Goal: Task Accomplishment & Management: Manage account settings

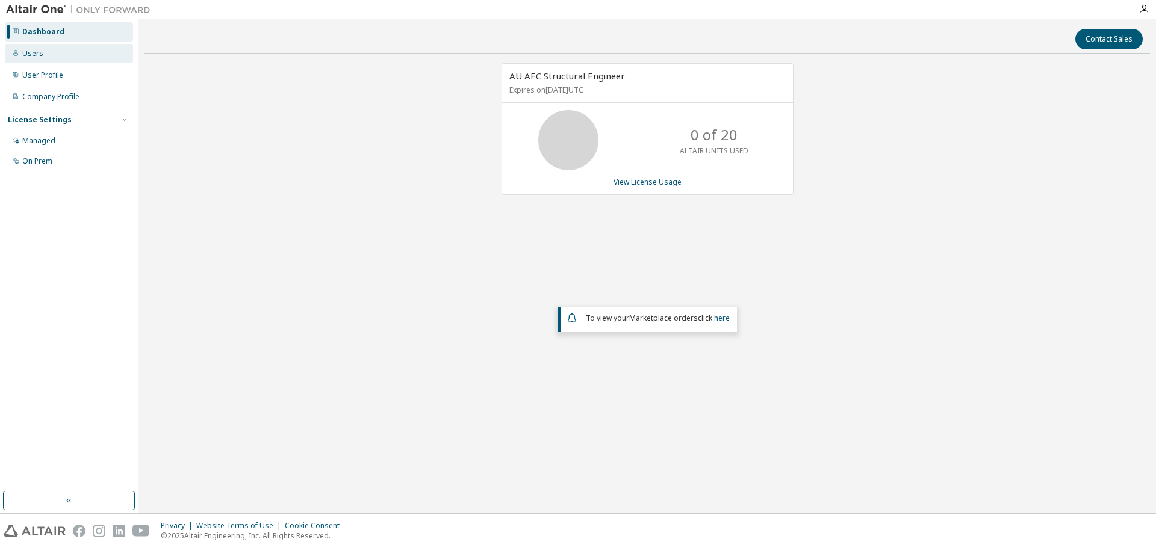
click at [81, 55] on div "Users" at bounding box center [69, 53] width 128 height 19
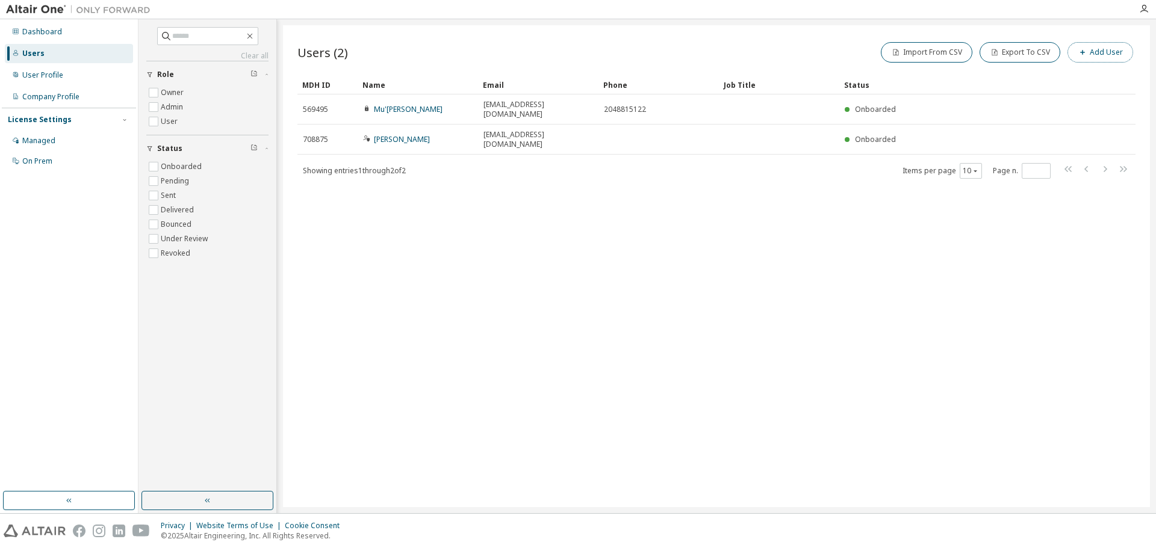
click at [1093, 56] on button "Add User" at bounding box center [1100, 52] width 66 height 20
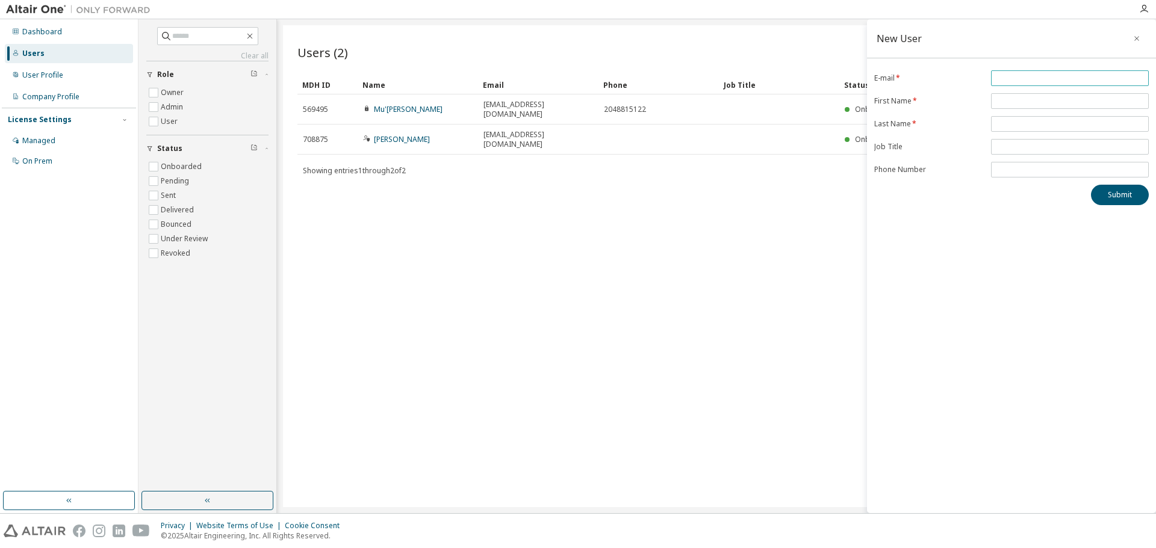
click at [1090, 81] on input "email" at bounding box center [1070, 78] width 152 height 10
type input "**********"
type input "*****"
type input "**********"
click at [1141, 9] on icon "button" at bounding box center [1144, 9] width 10 height 10
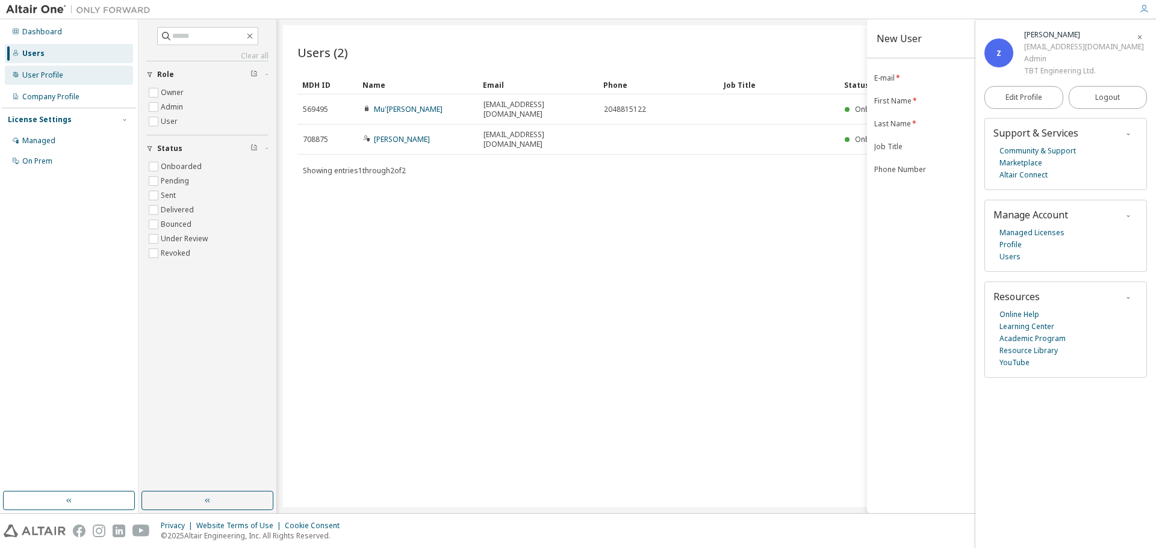
click at [63, 74] on div "User Profile" at bounding box center [69, 75] width 128 height 19
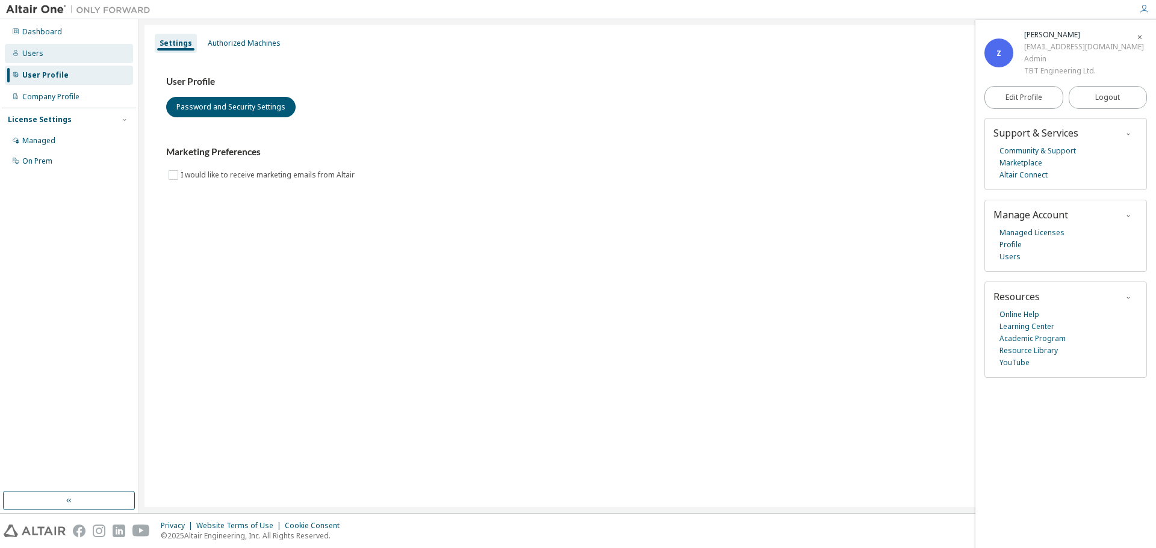
click at [74, 58] on div "Users" at bounding box center [69, 53] width 128 height 19
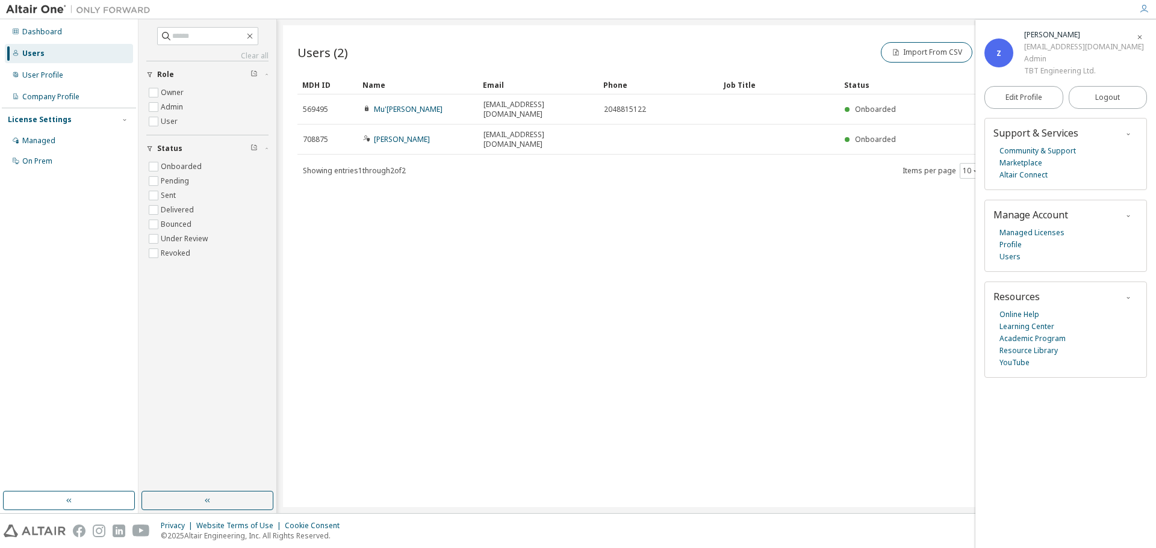
click at [1146, 33] on button "button" at bounding box center [1139, 36] width 19 height 19
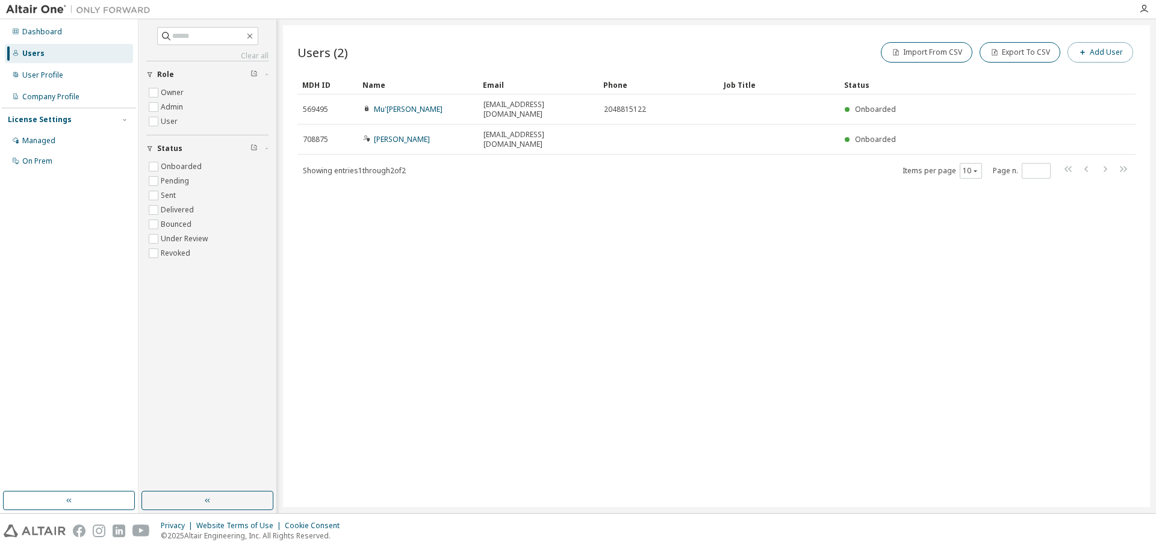
click at [1106, 55] on button "Add User" at bounding box center [1100, 52] width 66 height 20
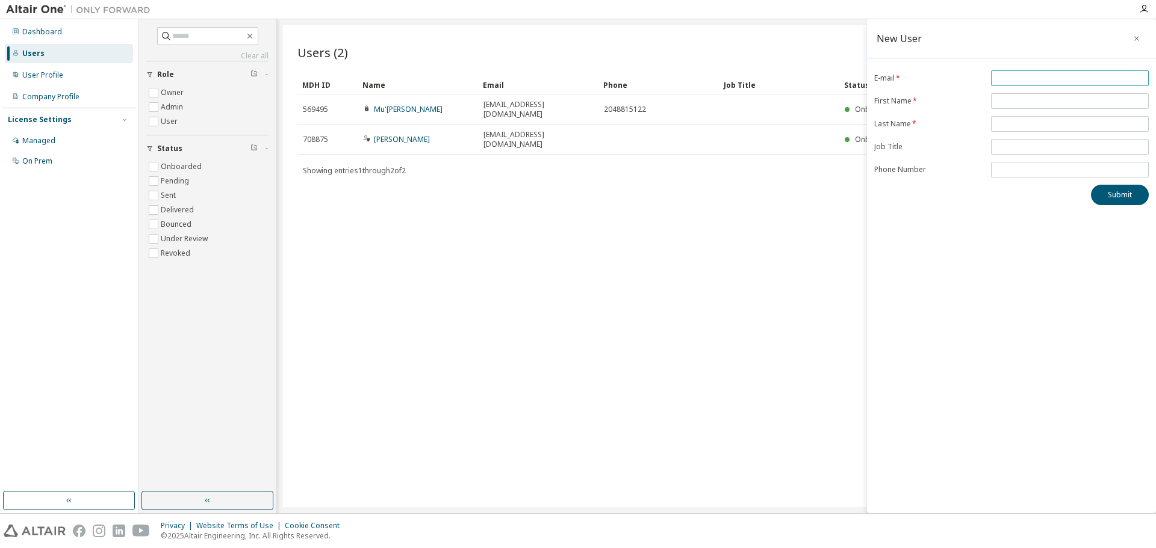
click at [1038, 76] on input "email" at bounding box center [1070, 78] width 152 height 10
type input "*"
type input "**********"
click at [1045, 104] on input "text" at bounding box center [1070, 101] width 152 height 10
type input "****"
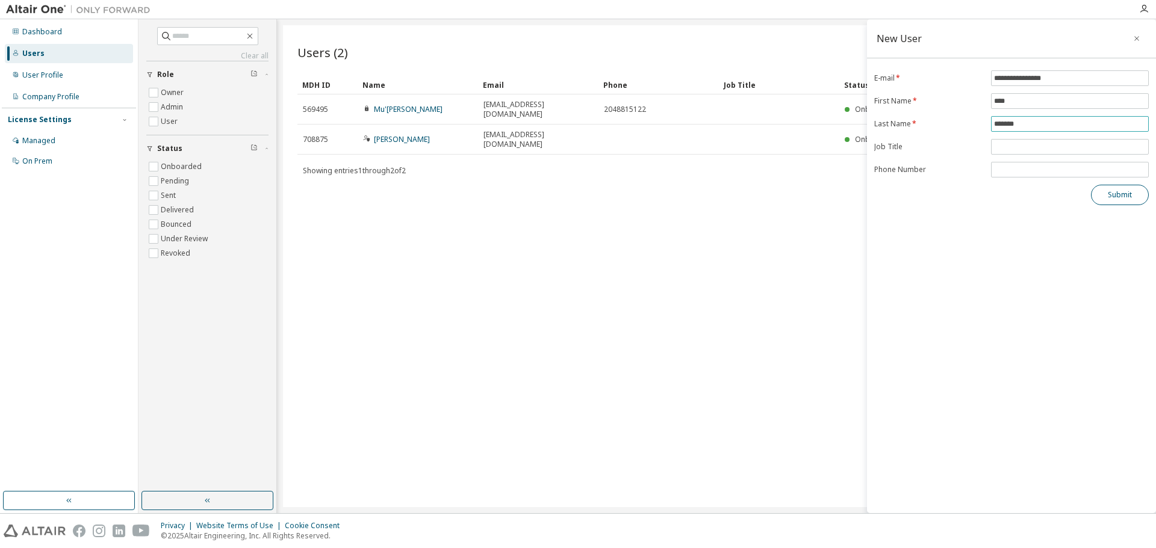
type input "*******"
click at [1115, 202] on button "Submit" at bounding box center [1120, 195] width 58 height 20
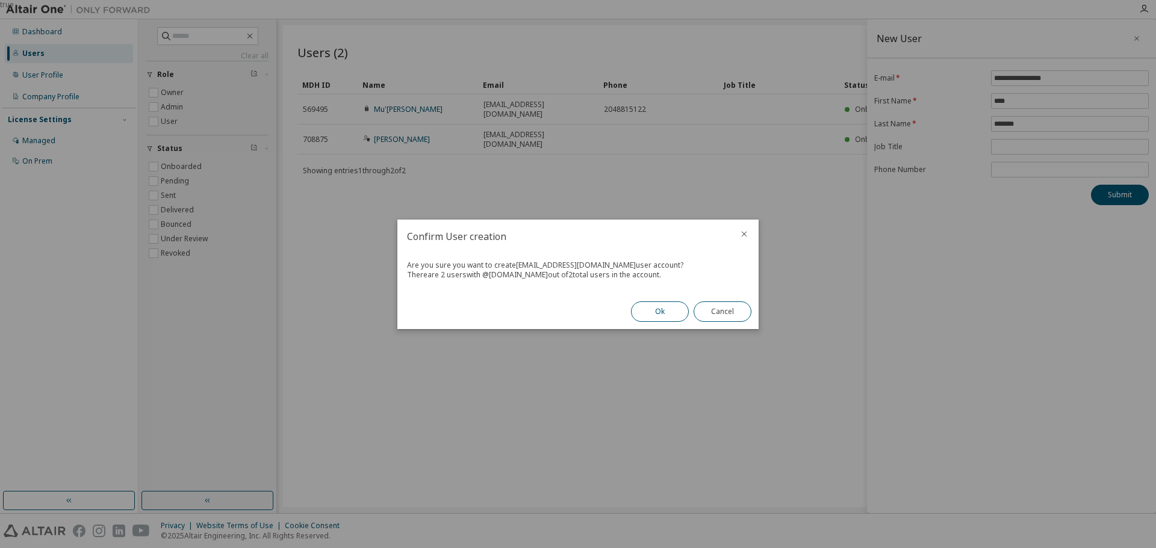
click at [662, 310] on button "Ok" at bounding box center [660, 312] width 58 height 20
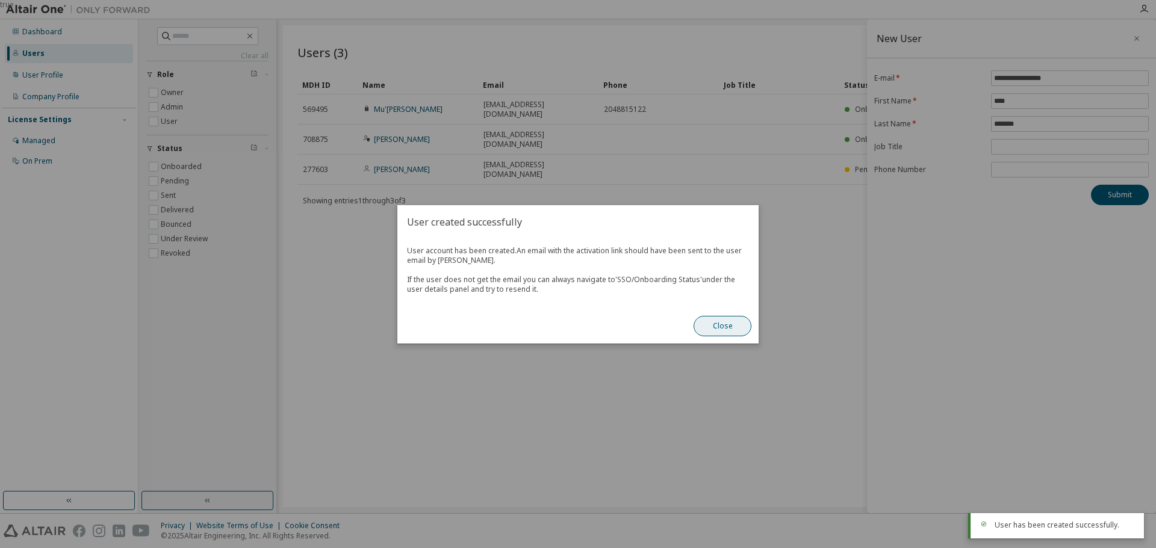
click at [734, 323] on button "Close" at bounding box center [722, 326] width 58 height 20
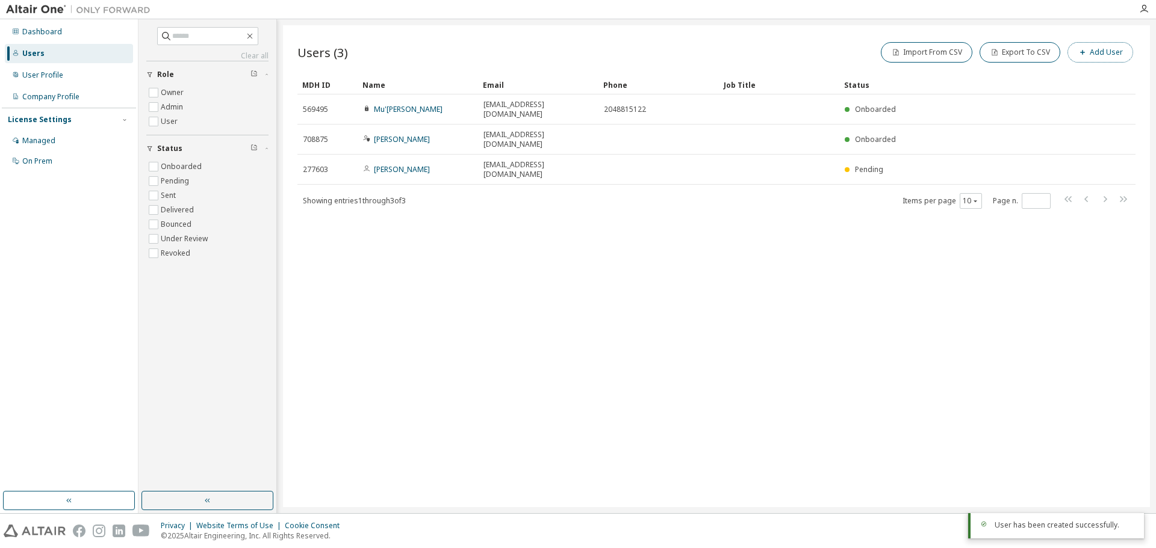
click at [1093, 49] on button "Add User" at bounding box center [1100, 52] width 66 height 20
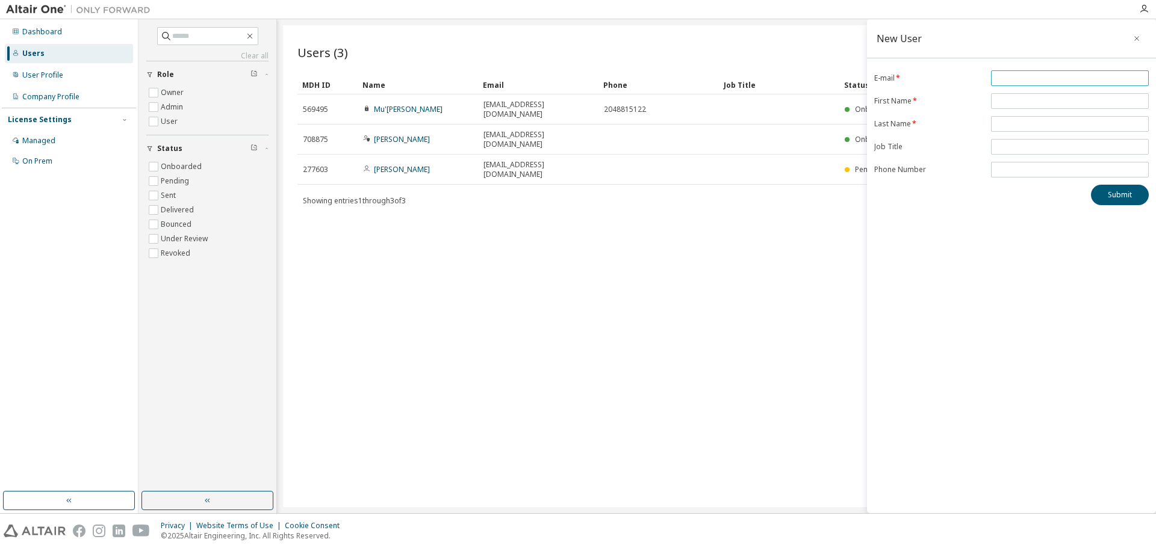
click at [1053, 76] on input "email" at bounding box center [1070, 78] width 152 height 10
type input "**********"
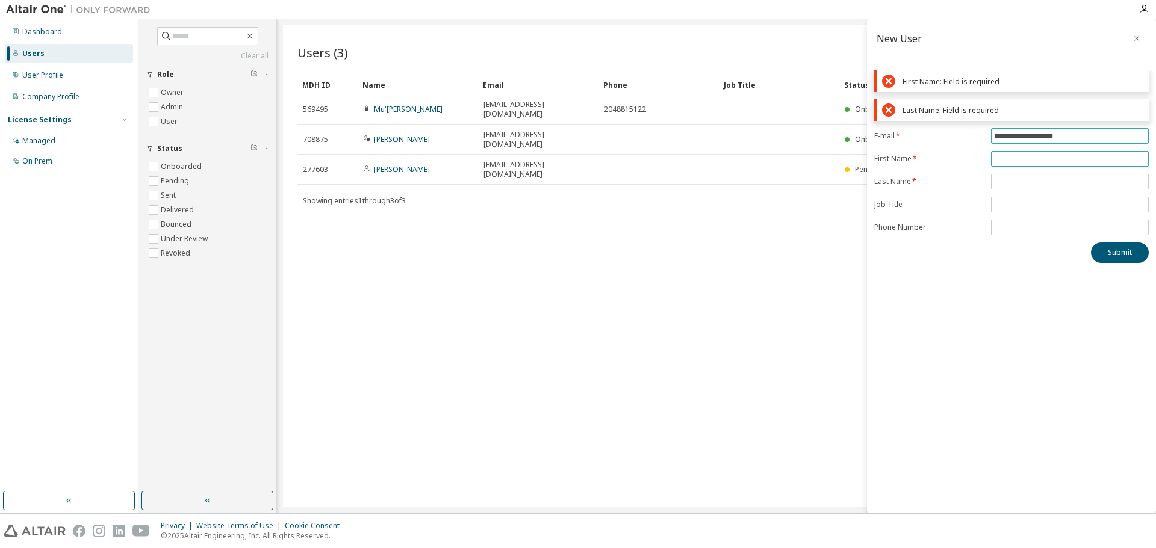
click at [1035, 134] on form "**********" at bounding box center [1011, 181] width 274 height 107
type input "*****"
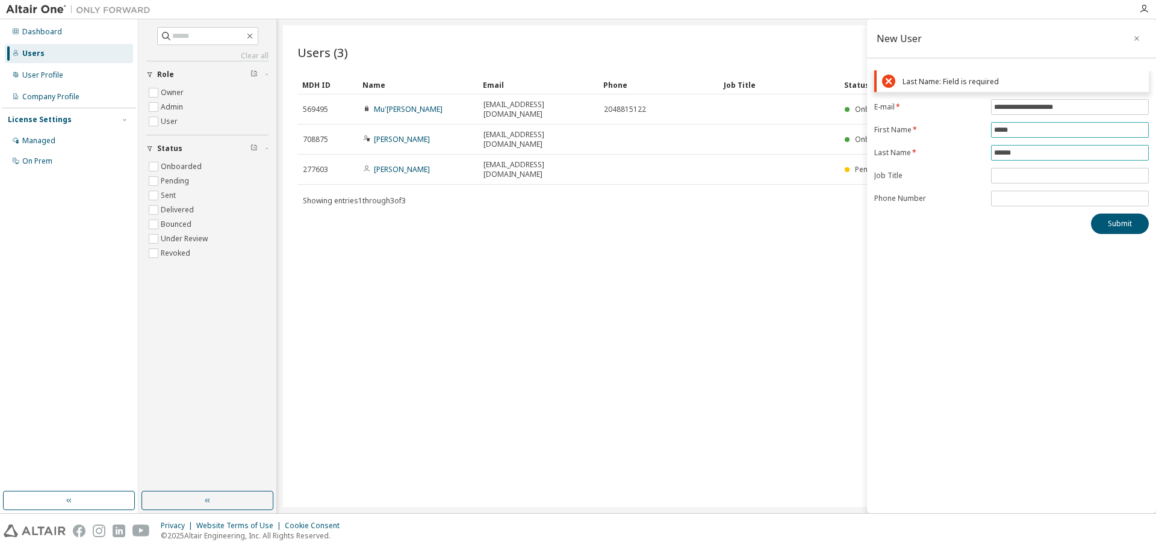
type input "**********"
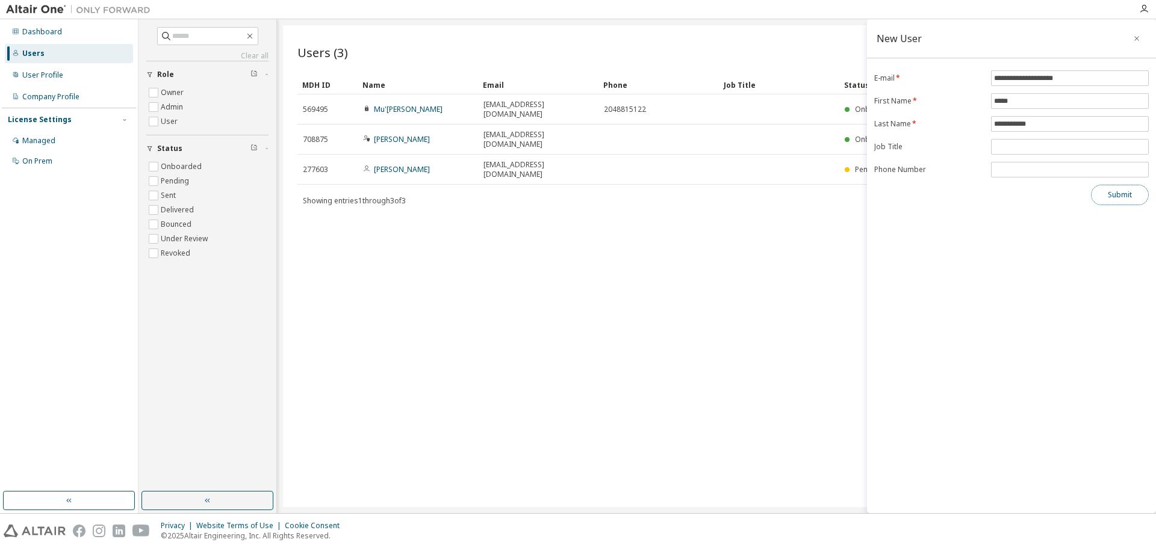
click at [1123, 194] on button "Submit" at bounding box center [1120, 195] width 58 height 20
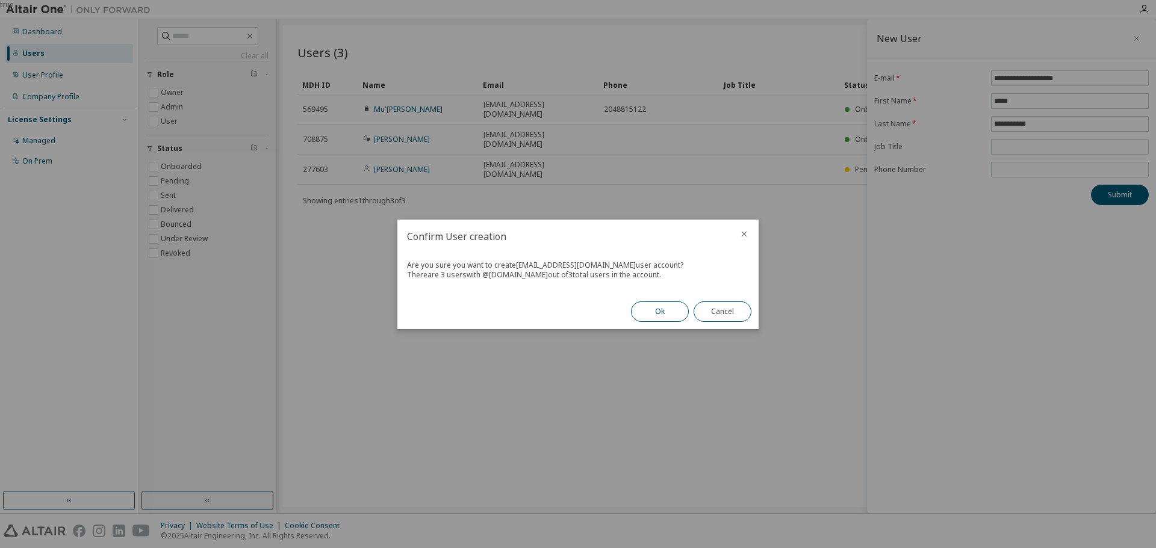
click at [654, 309] on button "Ok" at bounding box center [660, 312] width 58 height 20
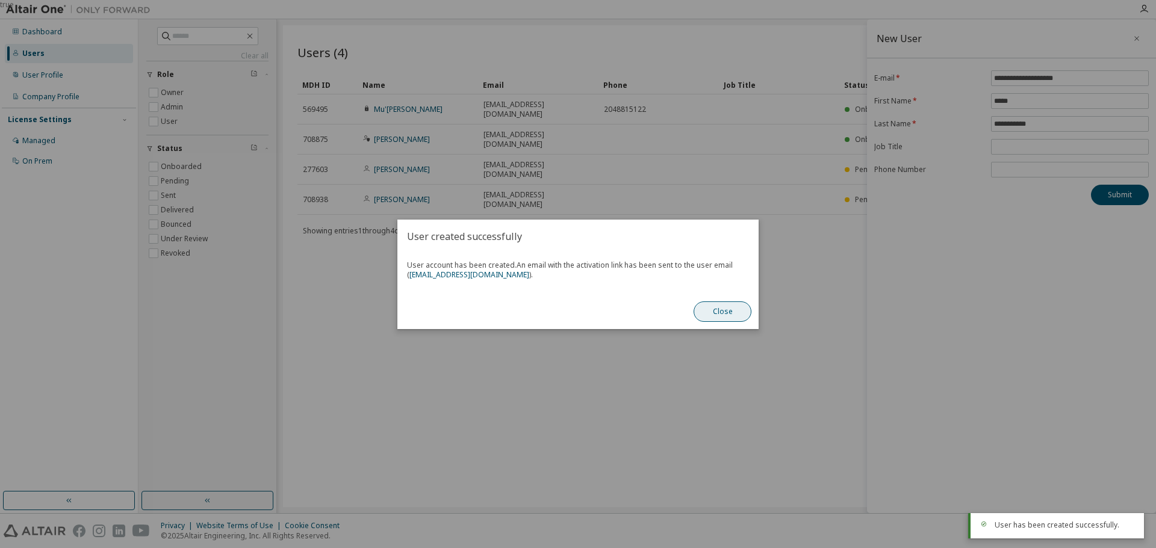
click at [741, 318] on button "Close" at bounding box center [722, 312] width 58 height 20
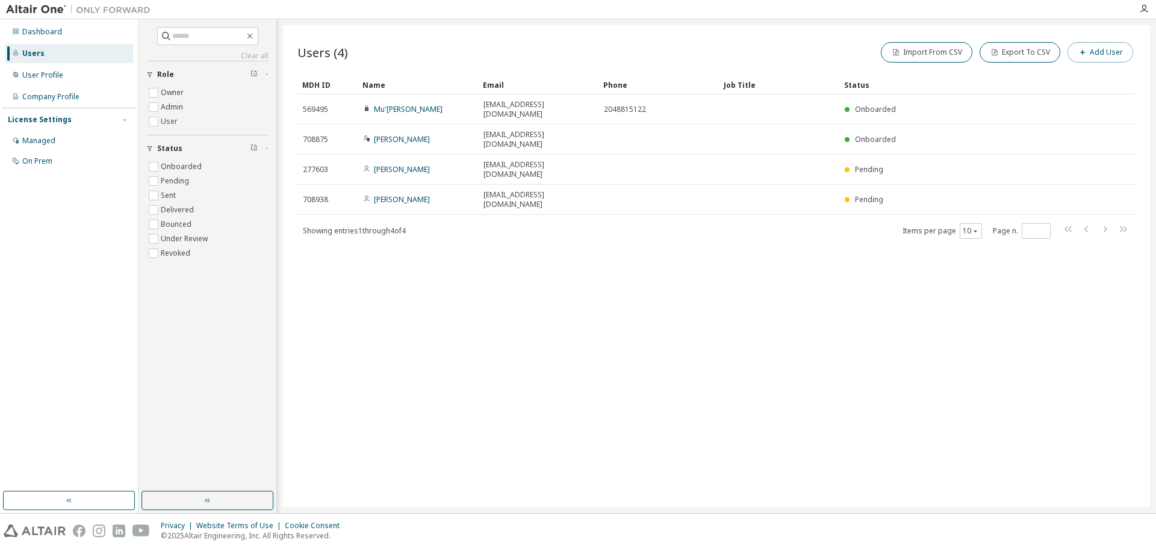
click at [1097, 55] on button "Add User" at bounding box center [1100, 52] width 66 height 20
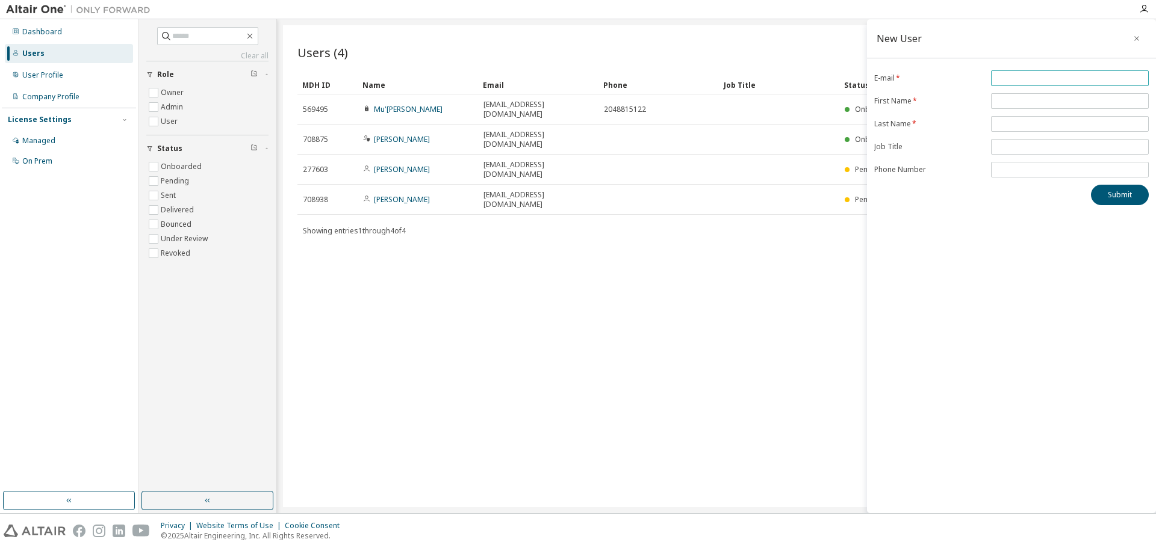
drag, startPoint x: 1098, startPoint y: 81, endPoint x: 1091, endPoint y: 83, distance: 6.9
click at [1097, 81] on input "email" at bounding box center [1070, 78] width 152 height 10
paste input "**********"
type input "**********"
click at [1015, 99] on input "text" at bounding box center [1070, 101] width 152 height 10
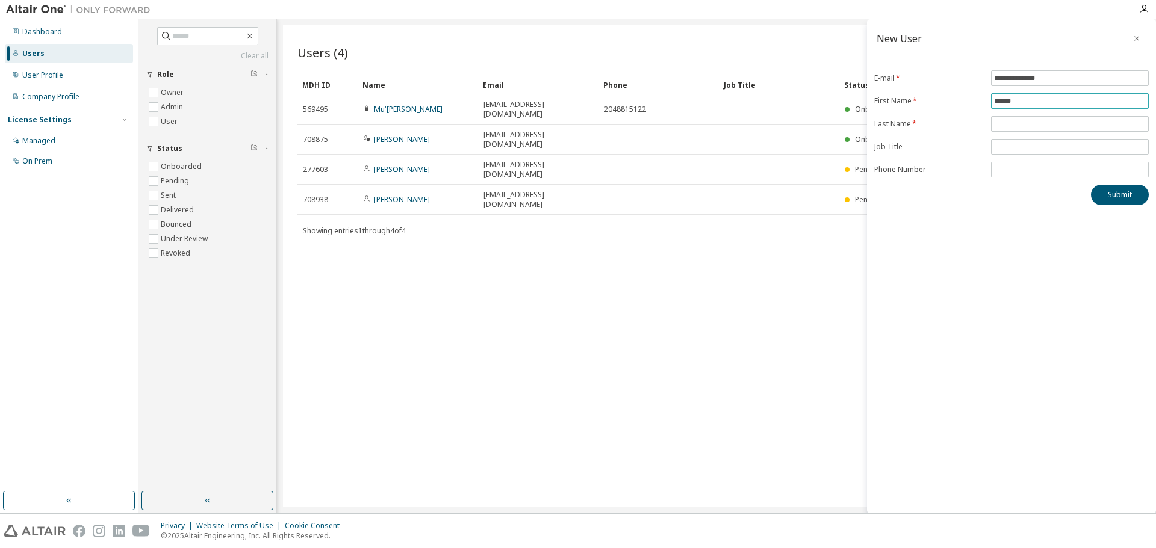
type input "******"
type input "*****"
click at [1129, 199] on button "Submit" at bounding box center [1120, 195] width 58 height 20
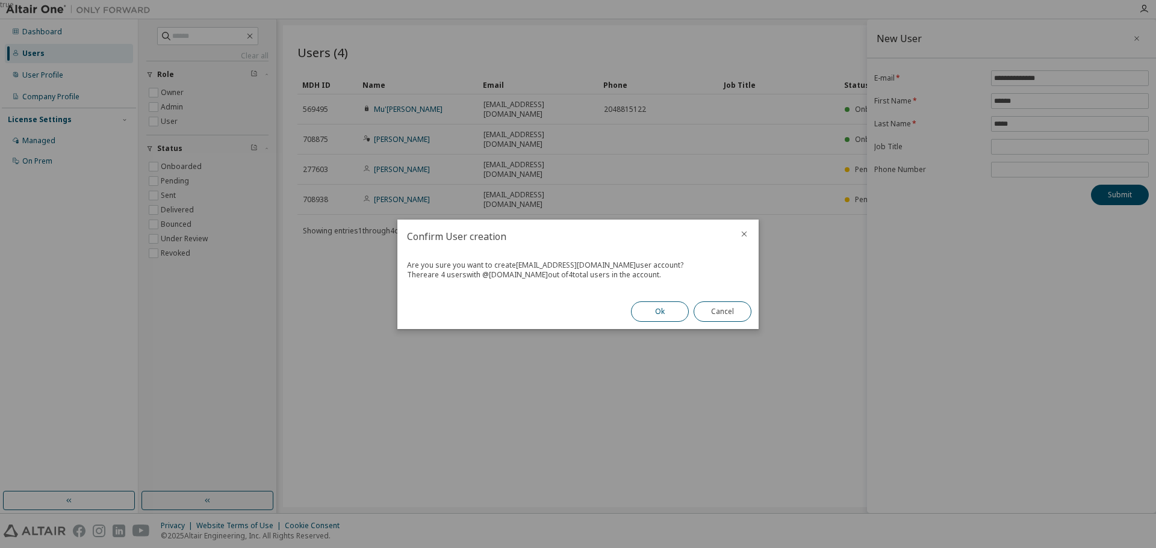
click at [668, 317] on button "Ok" at bounding box center [660, 312] width 58 height 20
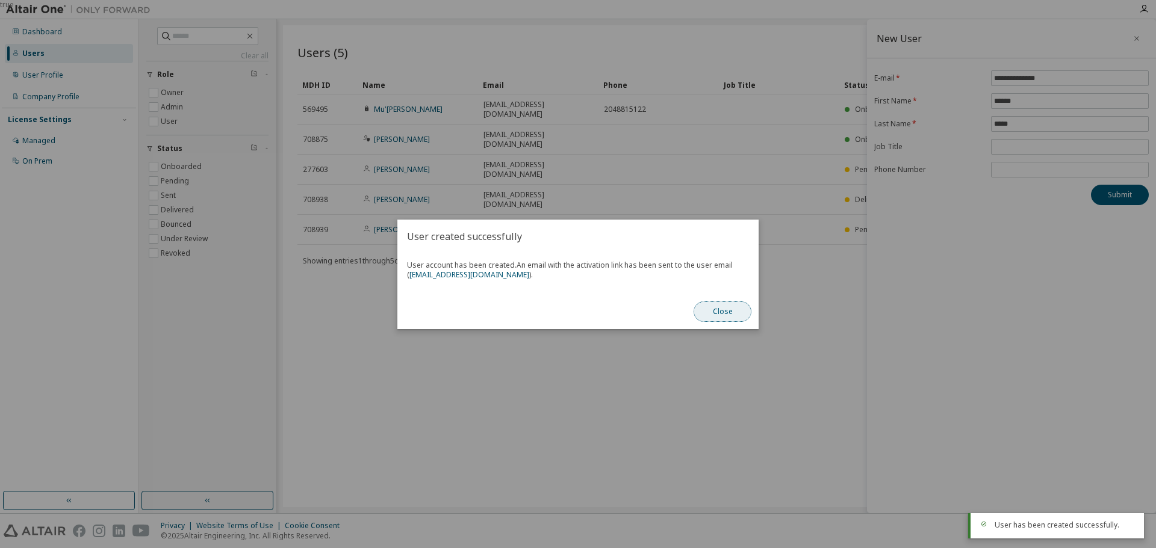
click at [731, 314] on button "Close" at bounding box center [722, 312] width 58 height 20
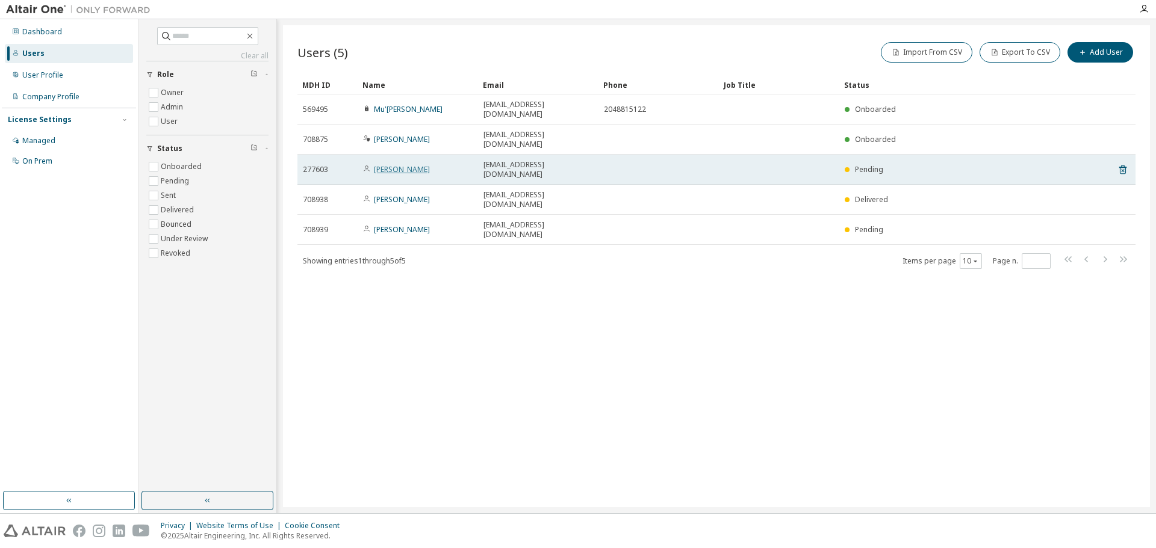
click at [409, 164] on link "[PERSON_NAME]" at bounding box center [402, 169] width 56 height 10
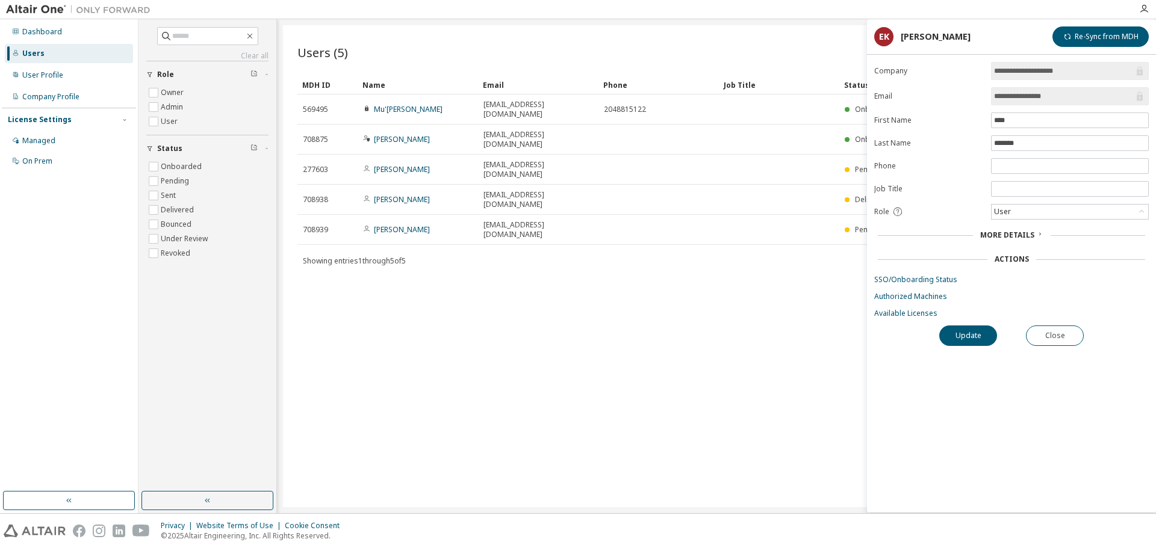
click at [1011, 232] on span "More Details" at bounding box center [1007, 235] width 54 height 10
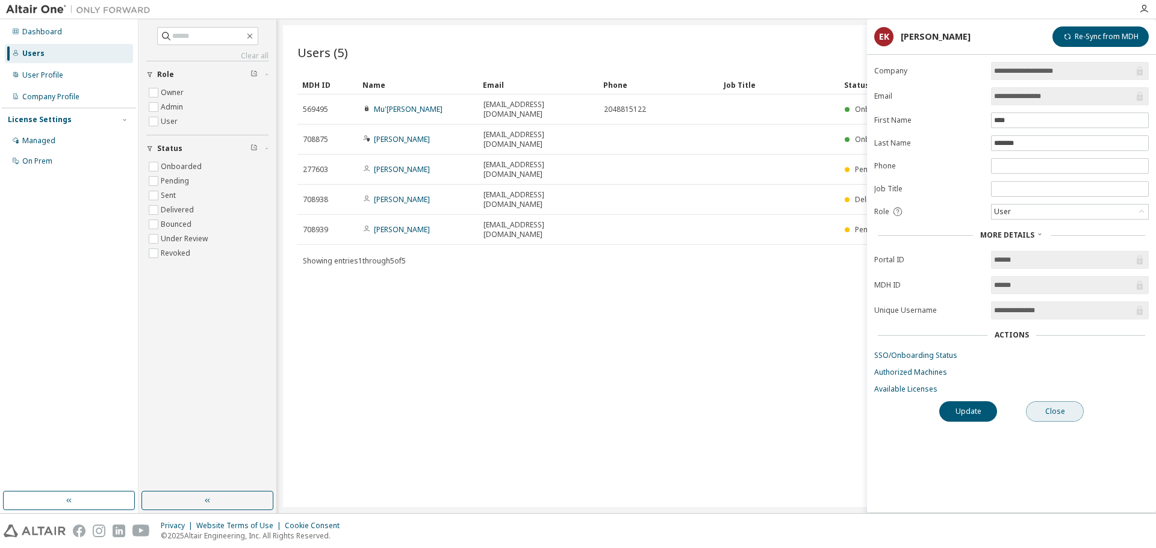
click at [1047, 404] on button "Close" at bounding box center [1055, 412] width 58 height 20
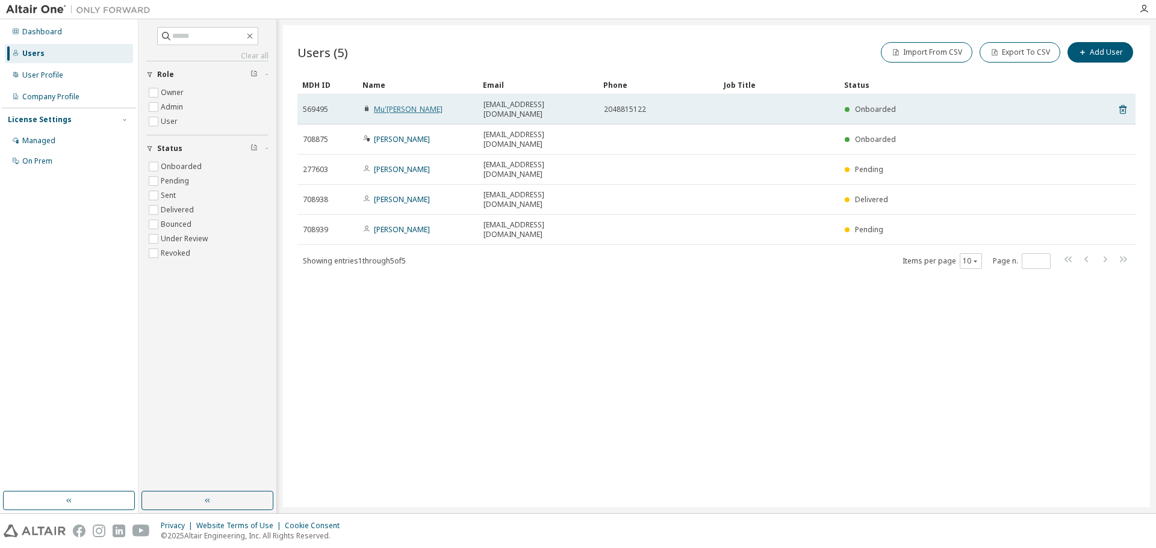
click at [426, 107] on link "Mu'[PERSON_NAME]" at bounding box center [408, 109] width 69 height 10
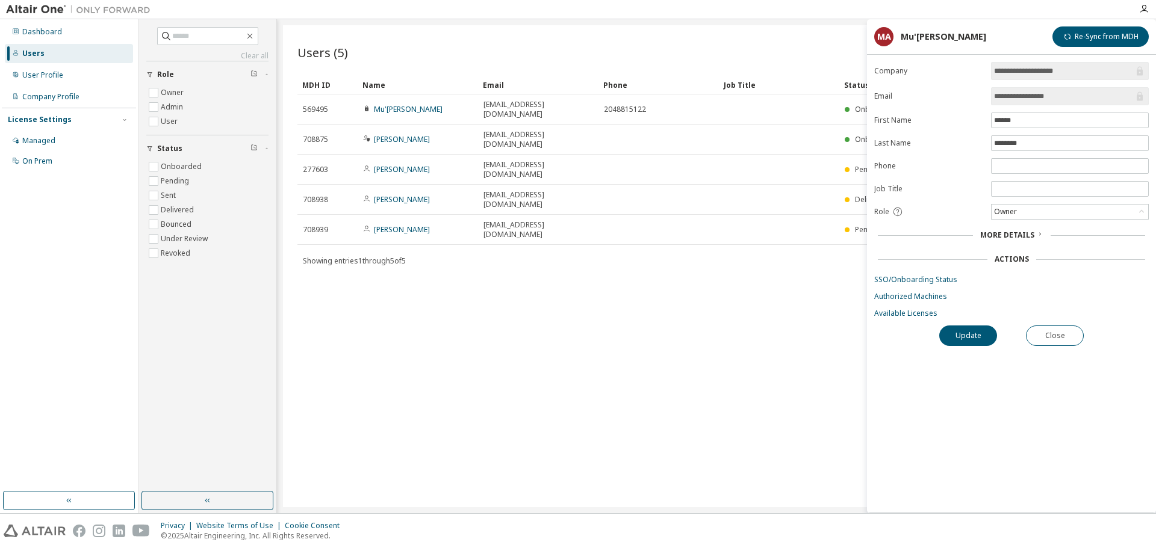
click at [1019, 242] on div "More Details" at bounding box center [1011, 235] width 274 height 17
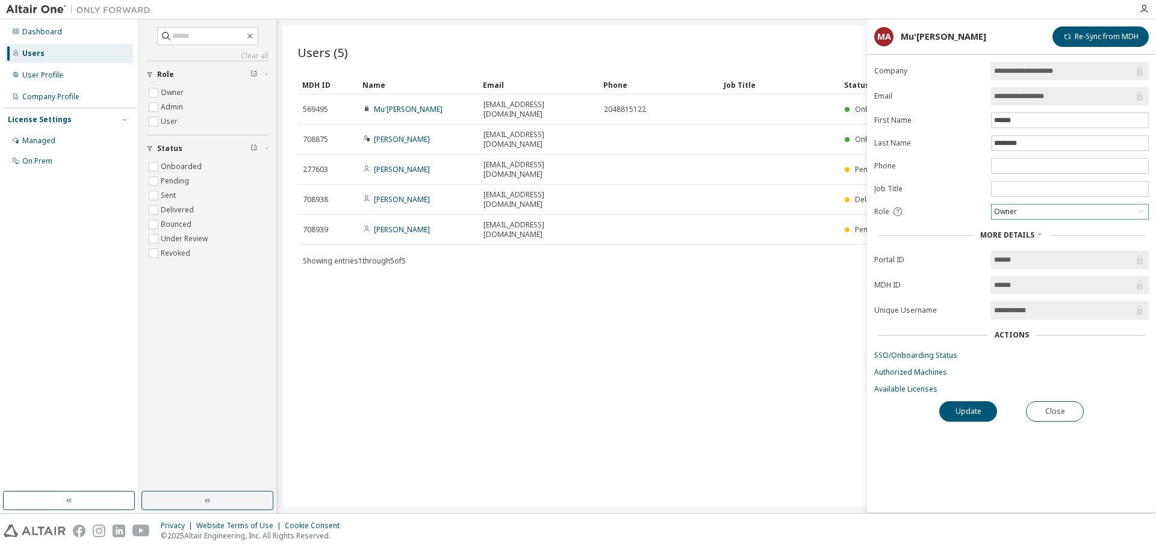
click at [1036, 209] on div "Owner" at bounding box center [1069, 212] width 157 height 14
drag, startPoint x: 752, startPoint y: 272, endPoint x: 719, endPoint y: 269, distance: 32.6
click at [748, 272] on div "Users (5) Import From CSV Export To CSV Add User Clear Load Save Save As Field …" at bounding box center [716, 266] width 867 height 482
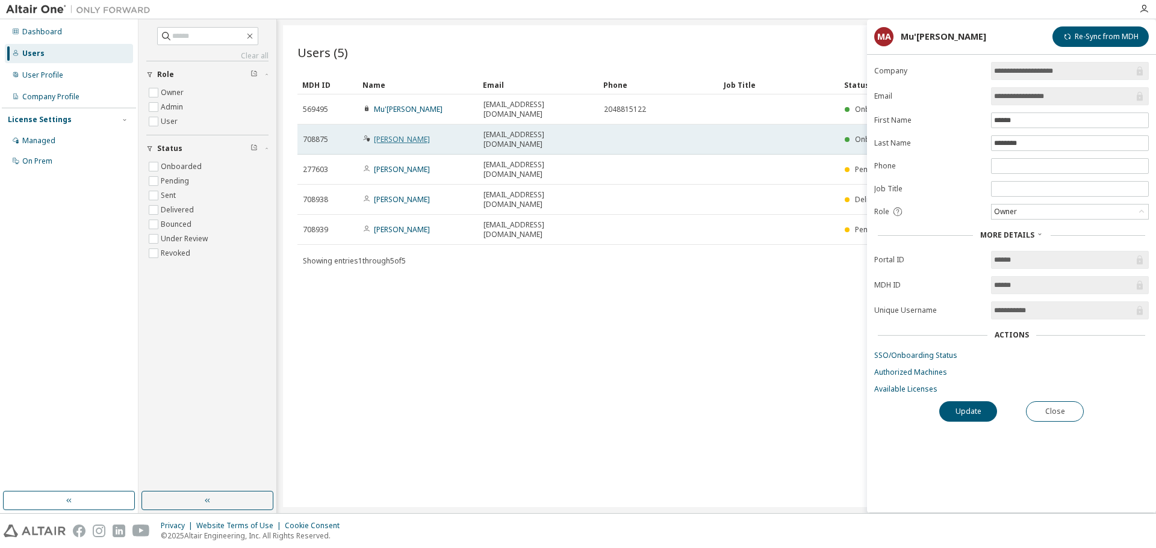
click at [413, 134] on link "[PERSON_NAME]" at bounding box center [402, 139] width 56 height 10
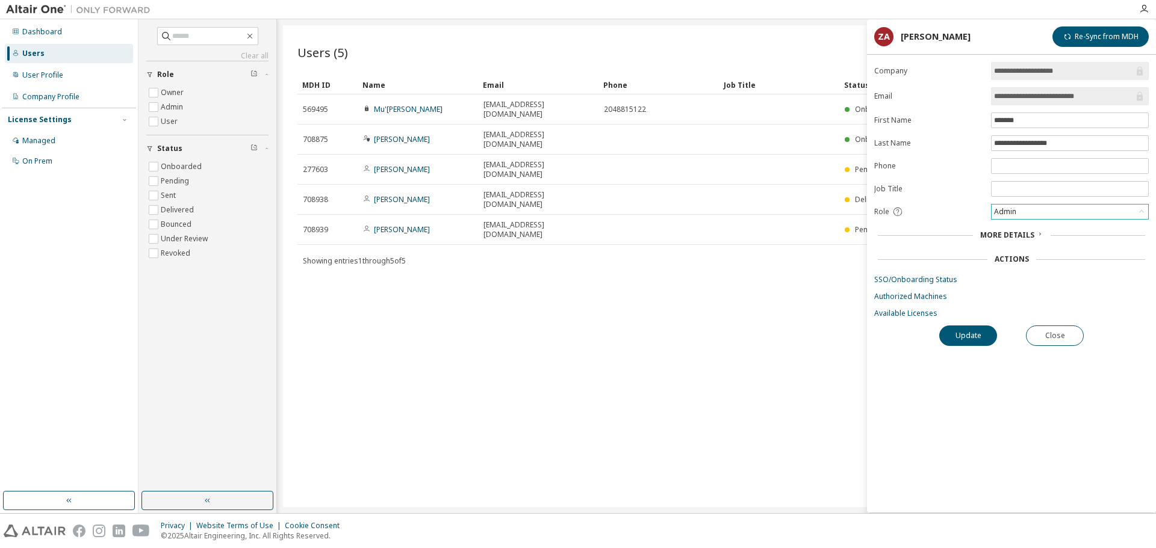
click at [1051, 219] on div "Admin" at bounding box center [1070, 212] width 158 height 16
click at [1049, 208] on div "Admin" at bounding box center [1069, 212] width 157 height 14
click at [1055, 338] on button "Close" at bounding box center [1055, 336] width 58 height 20
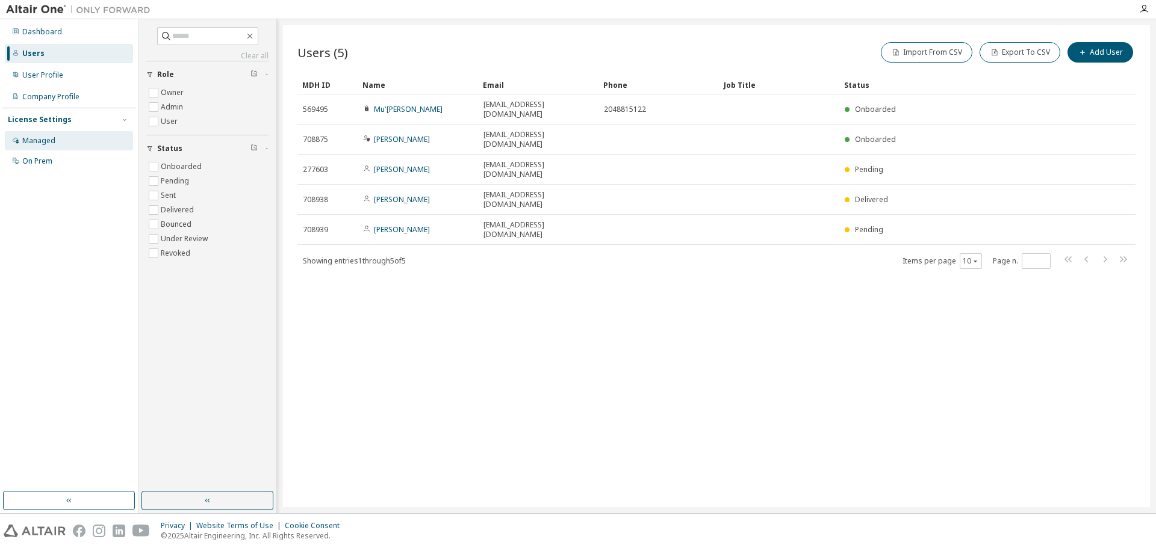
click at [48, 139] on div "Managed" at bounding box center [38, 141] width 33 height 10
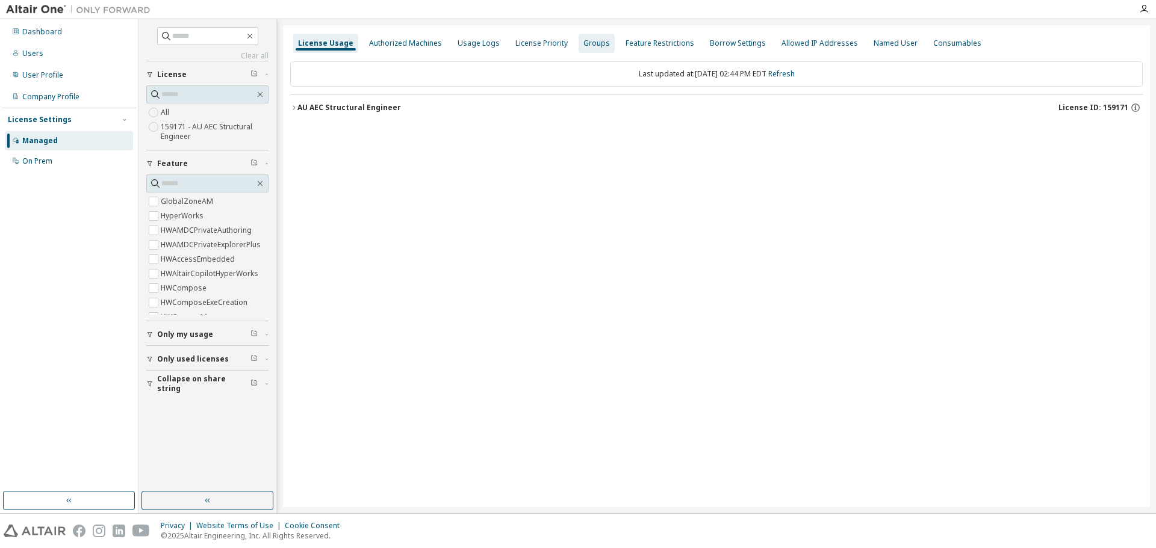
click at [583, 44] on div "Groups" at bounding box center [596, 44] width 26 height 10
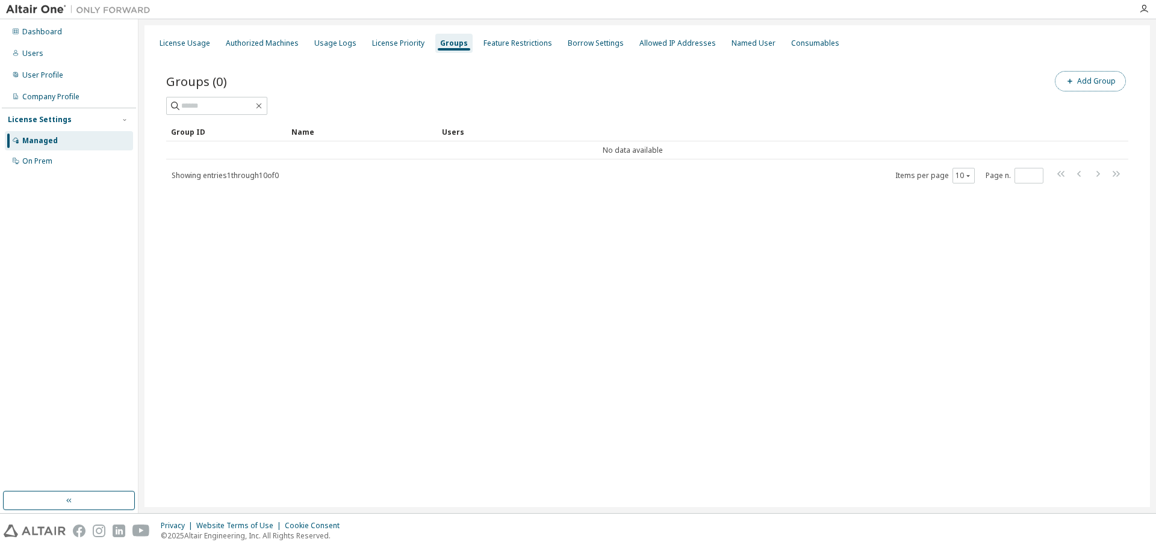
click at [1083, 81] on button "Add Group" at bounding box center [1090, 81] width 71 height 20
click at [922, 91] on input "text" at bounding box center [1011, 92] width 268 height 10
type input "**********"
click at [1121, 113] on button "Add" at bounding box center [1120, 117] width 58 height 20
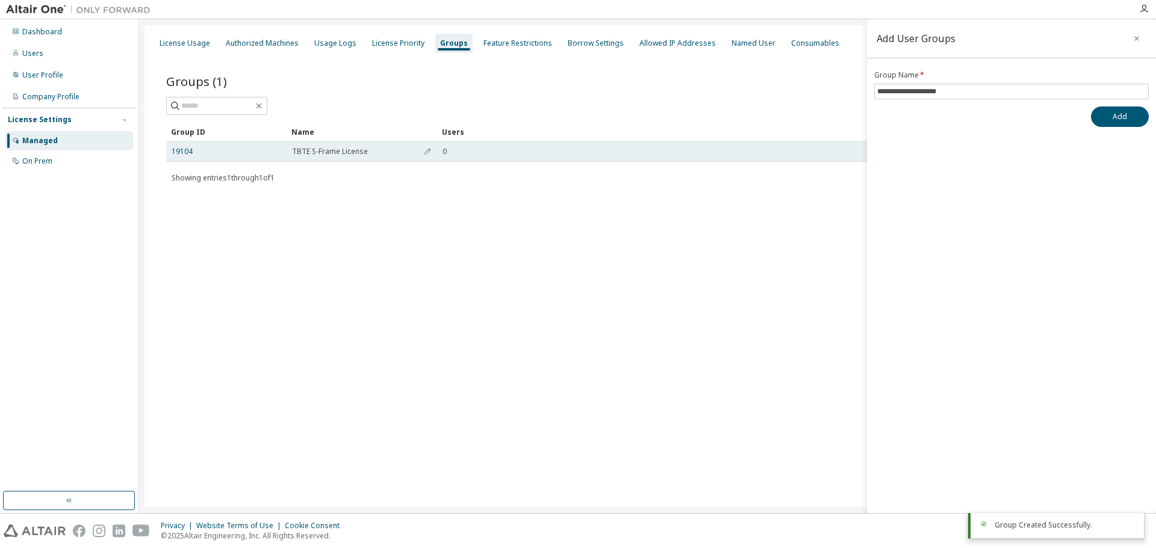
click at [459, 149] on div "0" at bounding box center [767, 152] width 651 height 10
click at [426, 150] on icon "button" at bounding box center [427, 151] width 7 height 7
click at [427, 159] on span "button" at bounding box center [427, 155] width 8 height 10
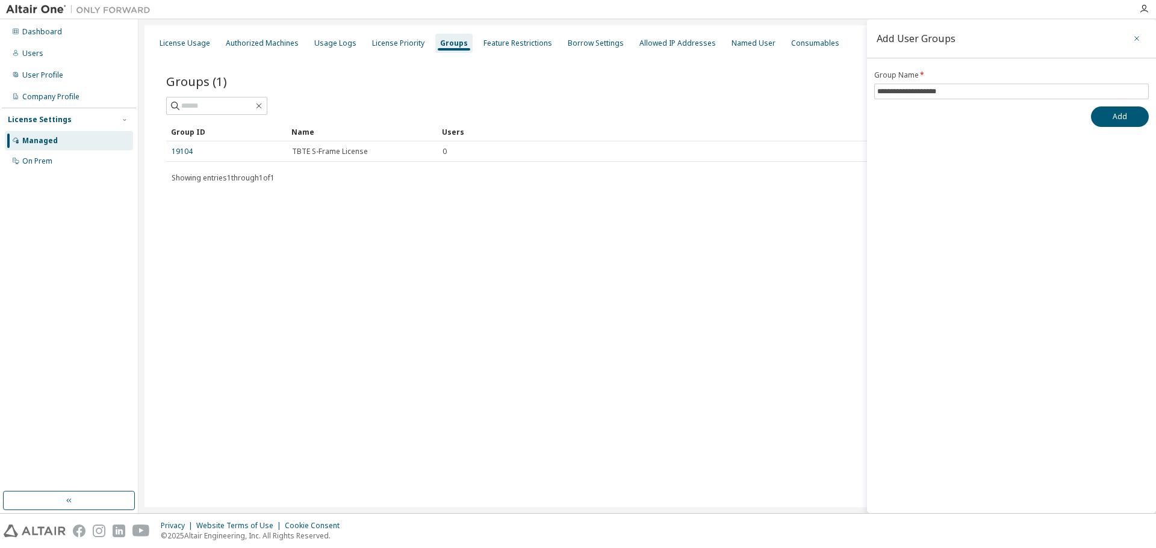
click at [1134, 41] on icon "button" at bounding box center [1136, 39] width 8 height 10
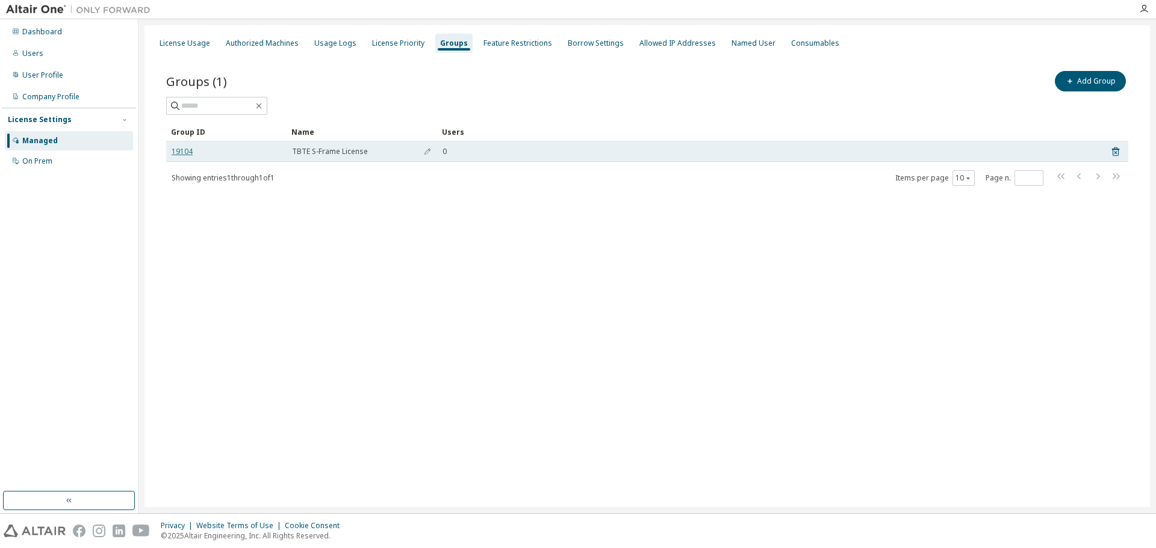
click at [190, 150] on link "19104" at bounding box center [182, 152] width 21 height 10
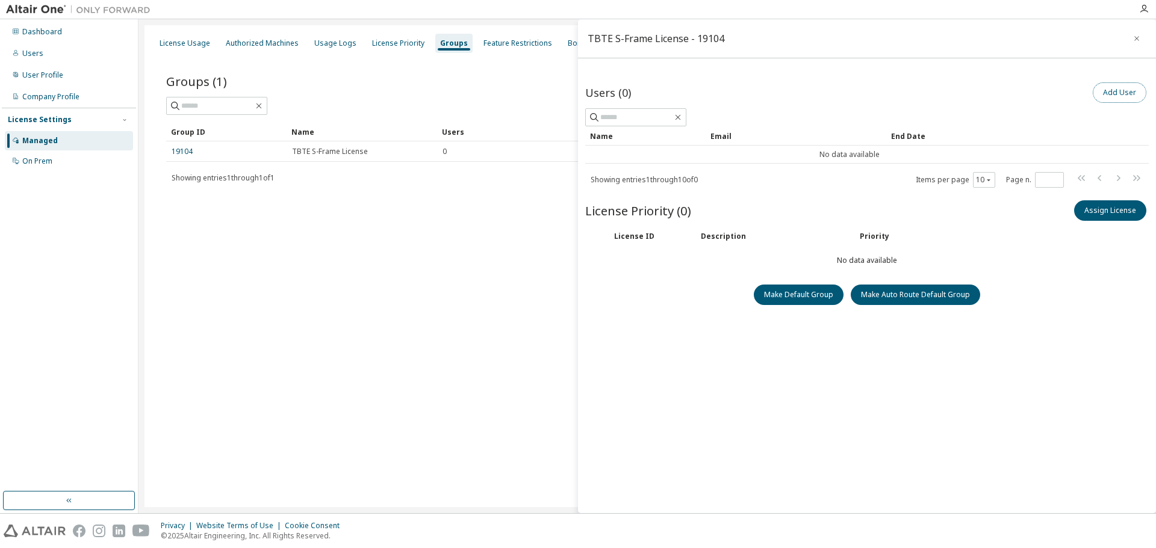
click at [1096, 96] on button "Add User" at bounding box center [1120, 92] width 54 height 20
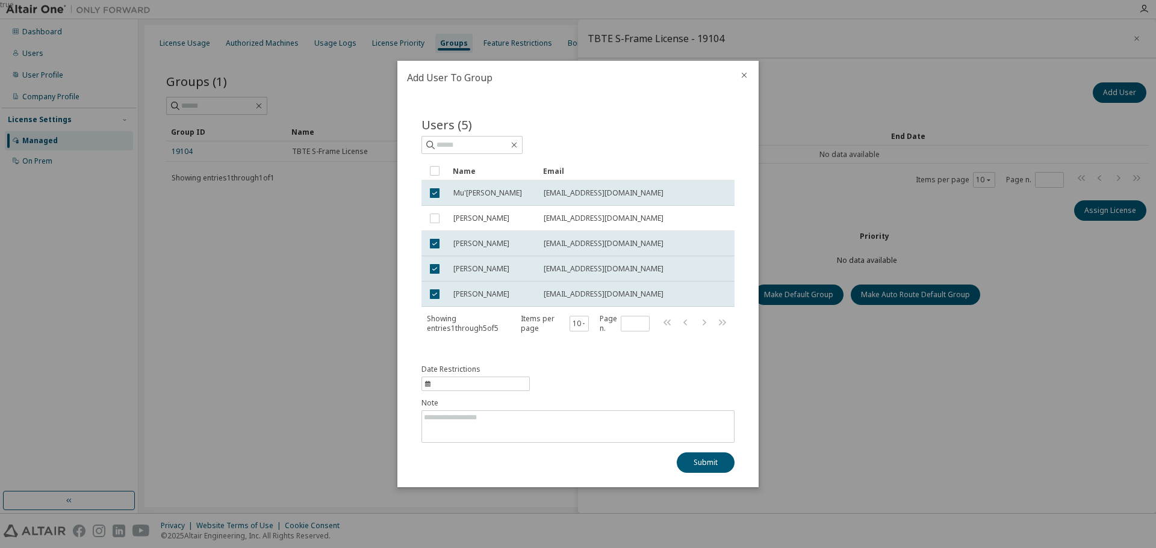
click at [743, 73] on icon "close" at bounding box center [744, 75] width 5 height 5
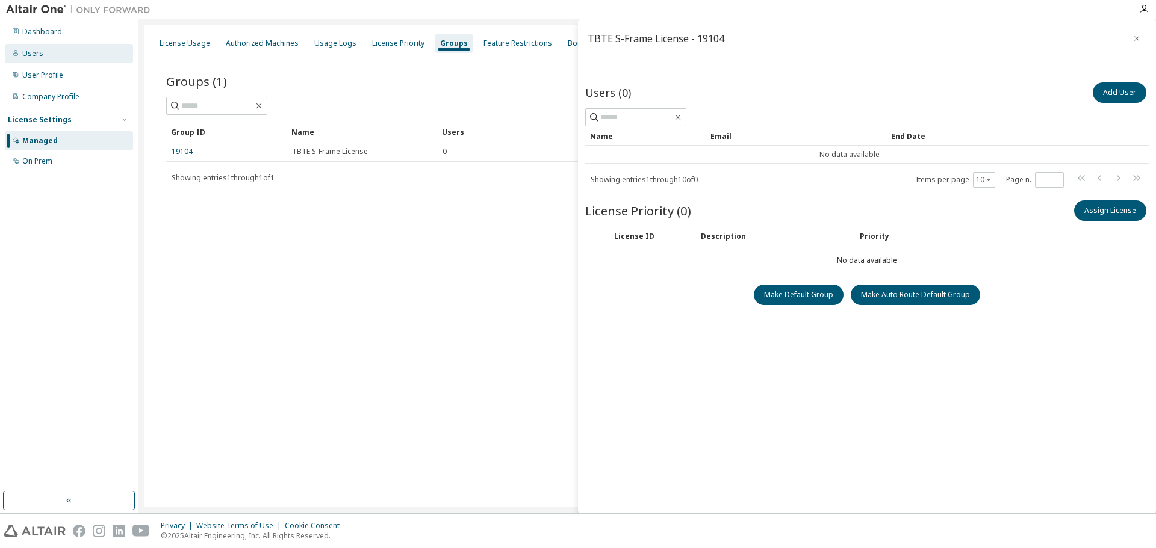
click at [70, 48] on div "Users" at bounding box center [69, 53] width 128 height 19
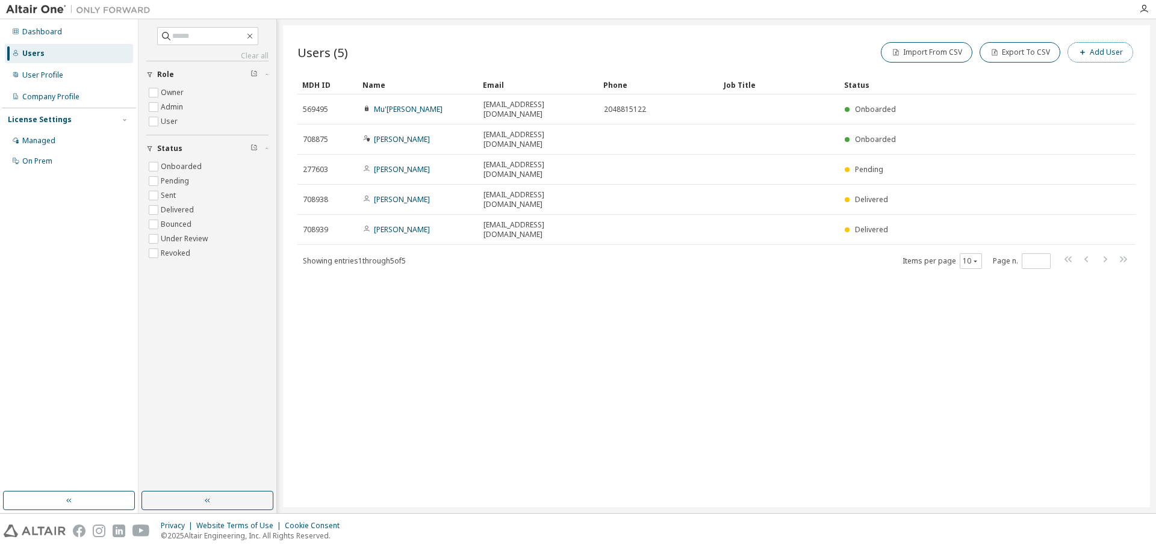
click at [1085, 51] on icon "button" at bounding box center [1082, 52] width 7 height 7
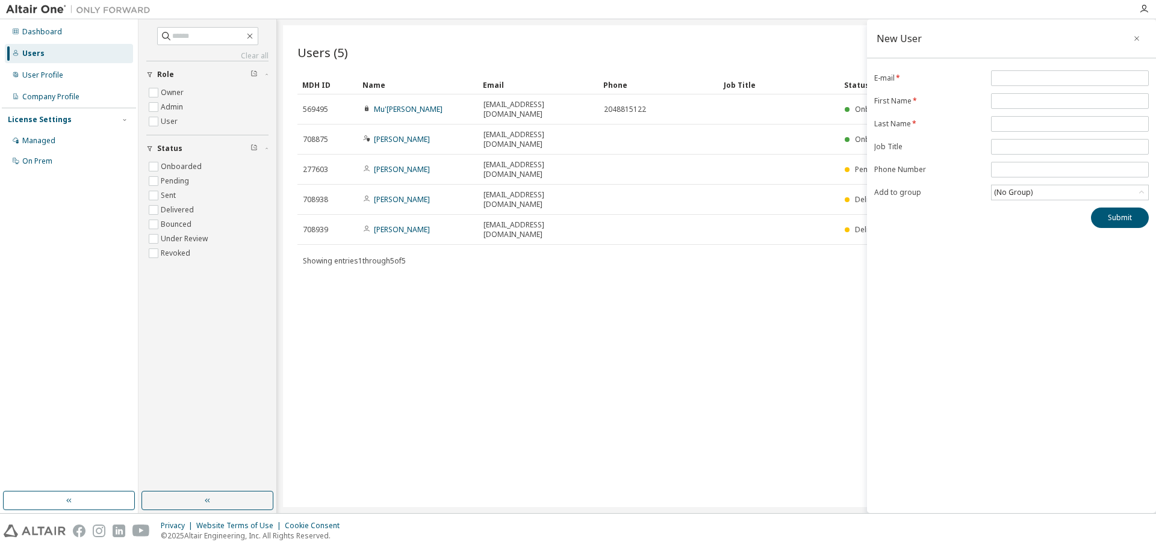
click at [1046, 69] on div "New User E-mail * First Name * Last Name * Job Title Phone Number Add to group …" at bounding box center [1011, 266] width 289 height 494
drag, startPoint x: 1044, startPoint y: 77, endPoint x: 1051, endPoint y: 78, distance: 6.7
click at [1044, 76] on input "email" at bounding box center [1070, 78] width 152 height 10
type input "*"
type input "**********"
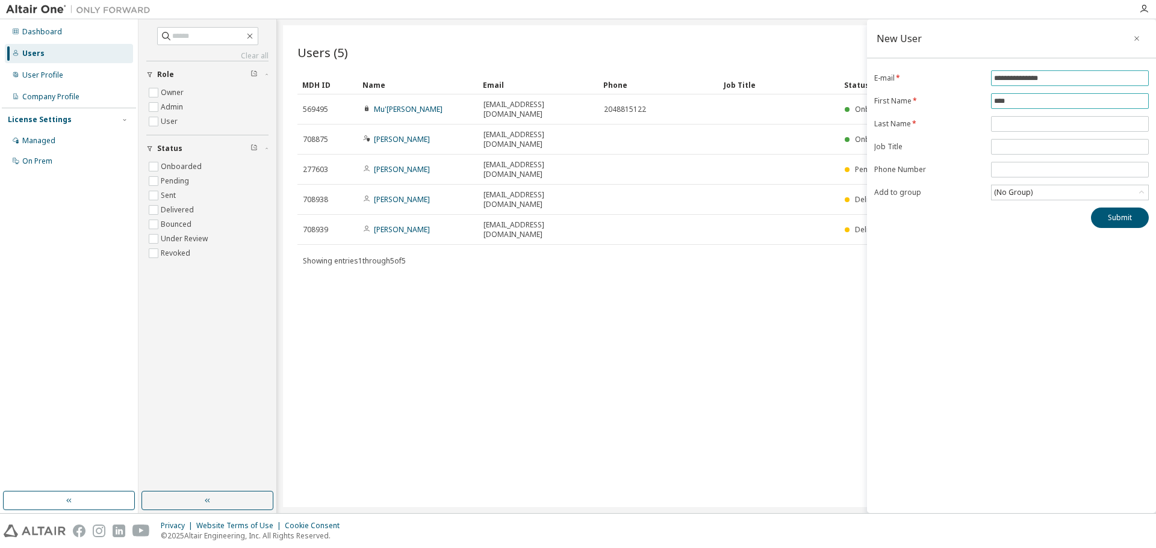
type input "****"
type input "******"
click at [1103, 214] on button "Submit" at bounding box center [1120, 218] width 58 height 20
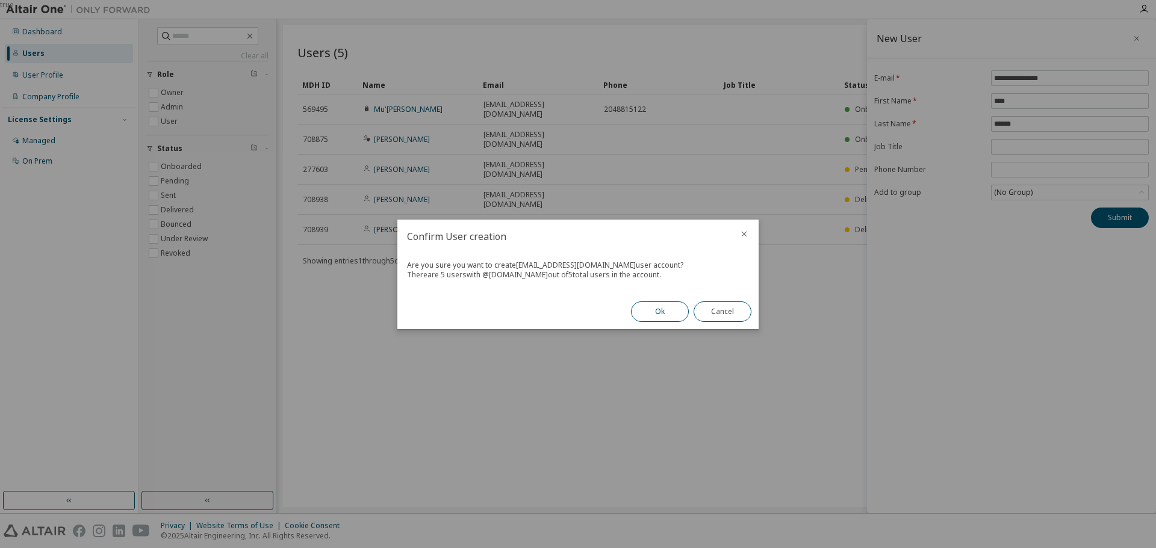
click at [664, 309] on button "Ok" at bounding box center [660, 312] width 58 height 20
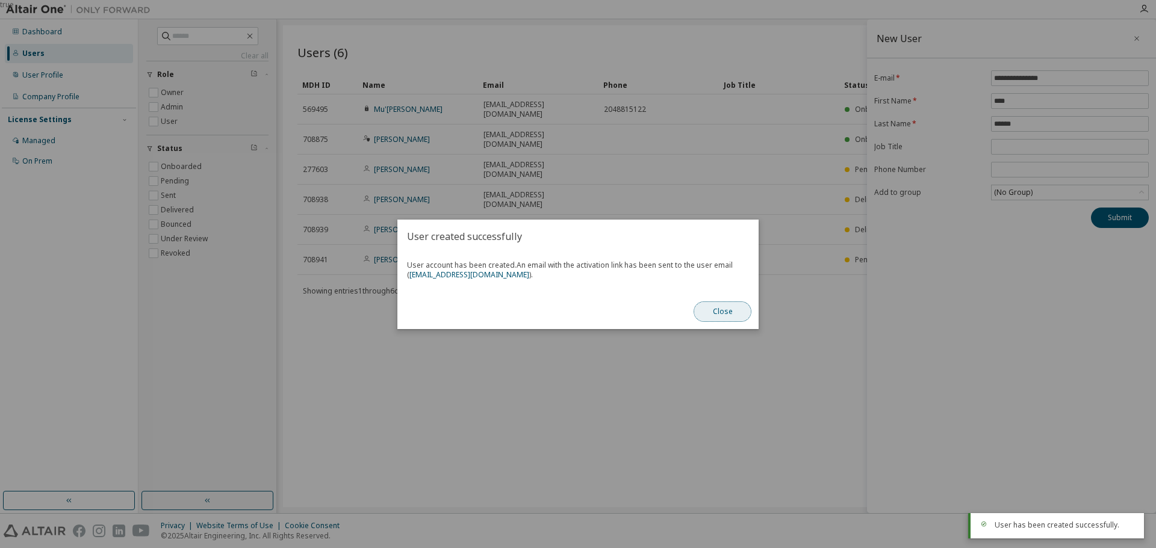
click at [721, 309] on button "Close" at bounding box center [722, 312] width 58 height 20
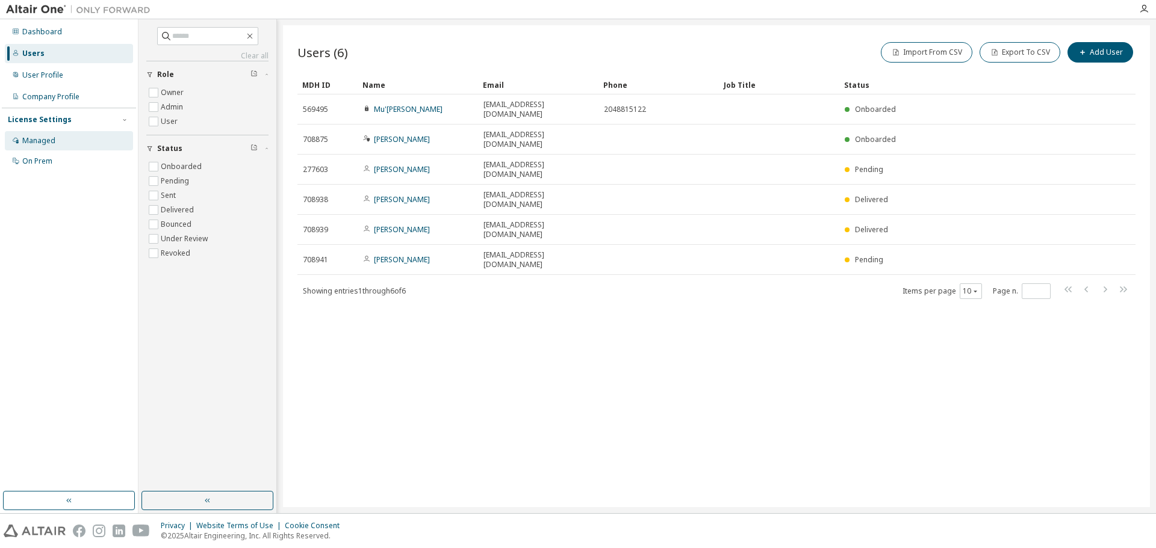
click at [52, 139] on div "Managed" at bounding box center [38, 141] width 33 height 10
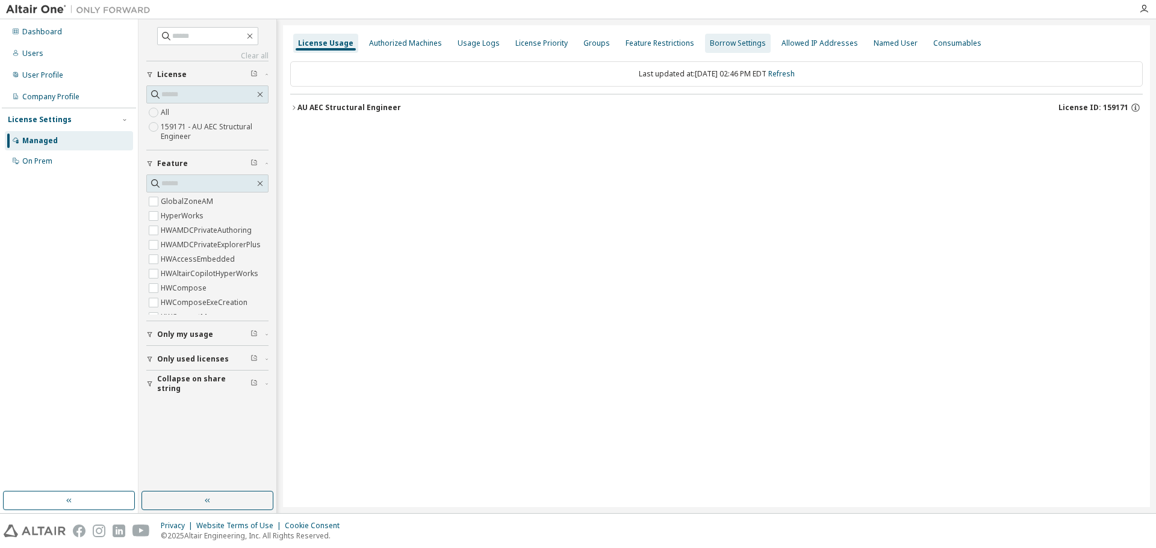
click at [596, 49] on div "Groups" at bounding box center [596, 43] width 36 height 19
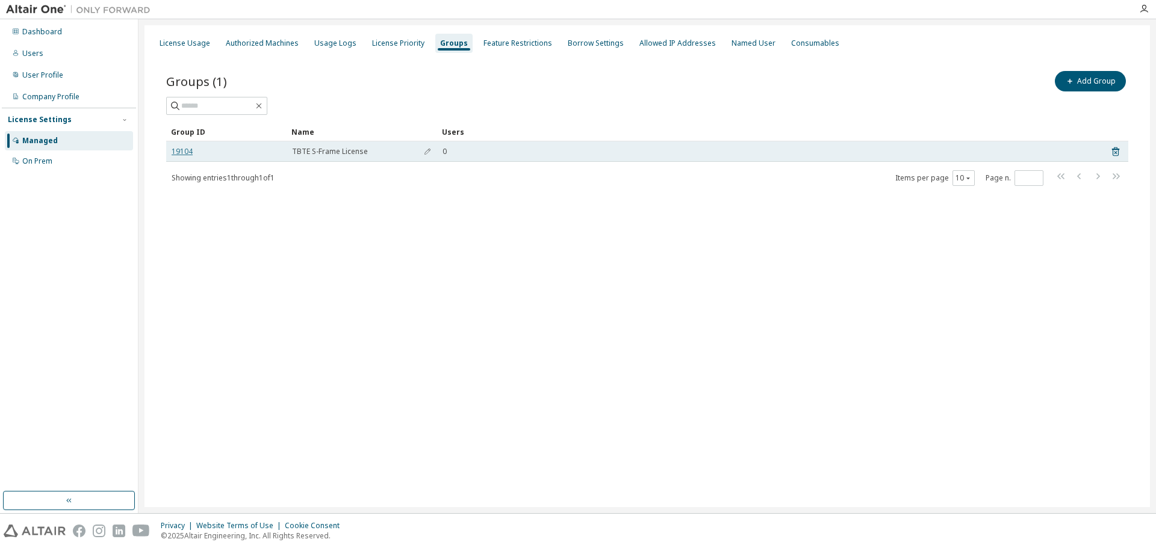
click at [182, 150] on link "19104" at bounding box center [182, 152] width 21 height 10
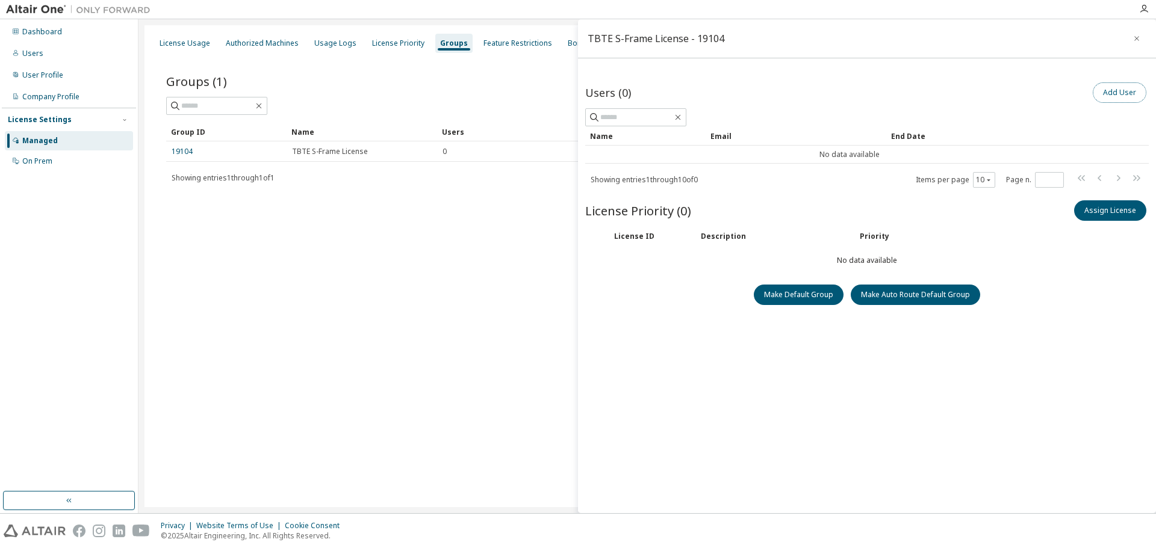
click at [1120, 93] on button "Add User" at bounding box center [1120, 92] width 54 height 20
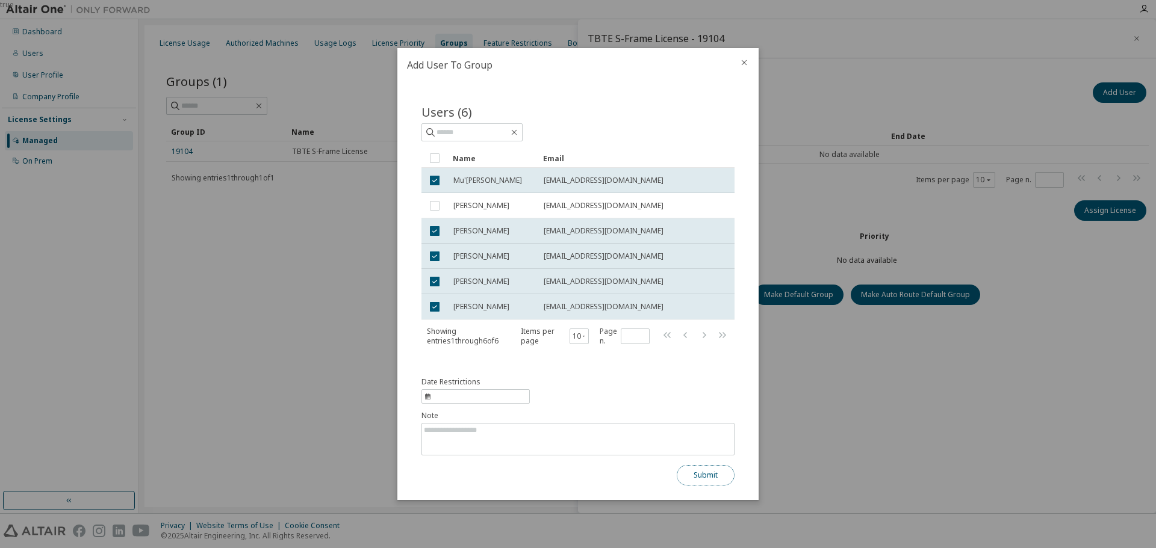
click at [722, 483] on button "Submit" at bounding box center [706, 475] width 58 height 20
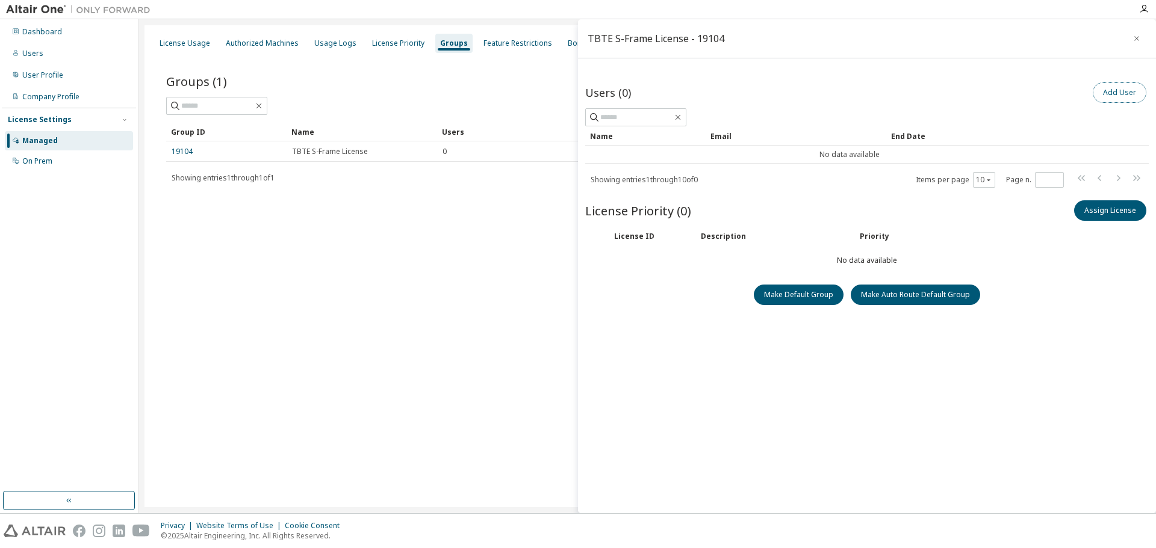
click at [1093, 93] on button "Add User" at bounding box center [1120, 92] width 54 height 20
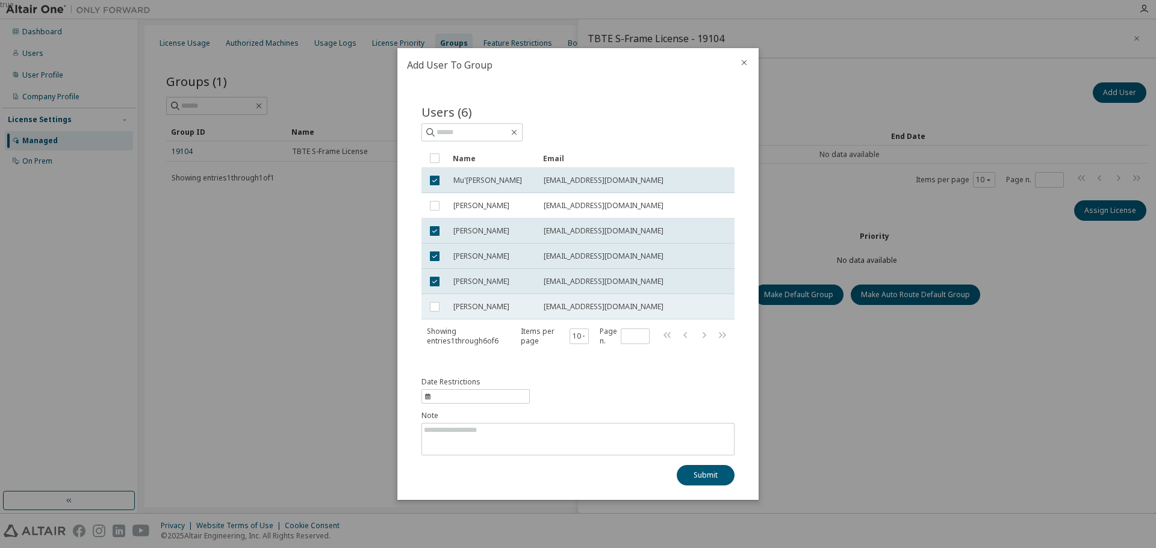
click at [436, 300] on td at bounding box center [434, 306] width 26 height 25
click at [704, 478] on button "Submit" at bounding box center [706, 475] width 58 height 20
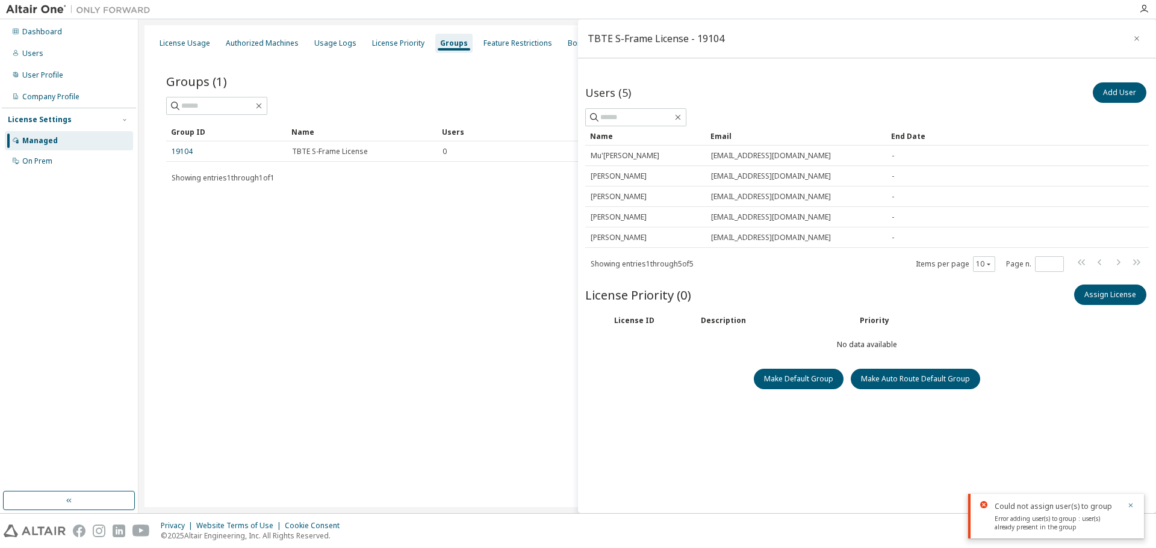
drag, startPoint x: 1130, startPoint y: 506, endPoint x: 1124, endPoint y: 503, distance: 7.0
click at [1127, 506] on icon "button" at bounding box center [1130, 505] width 7 height 7
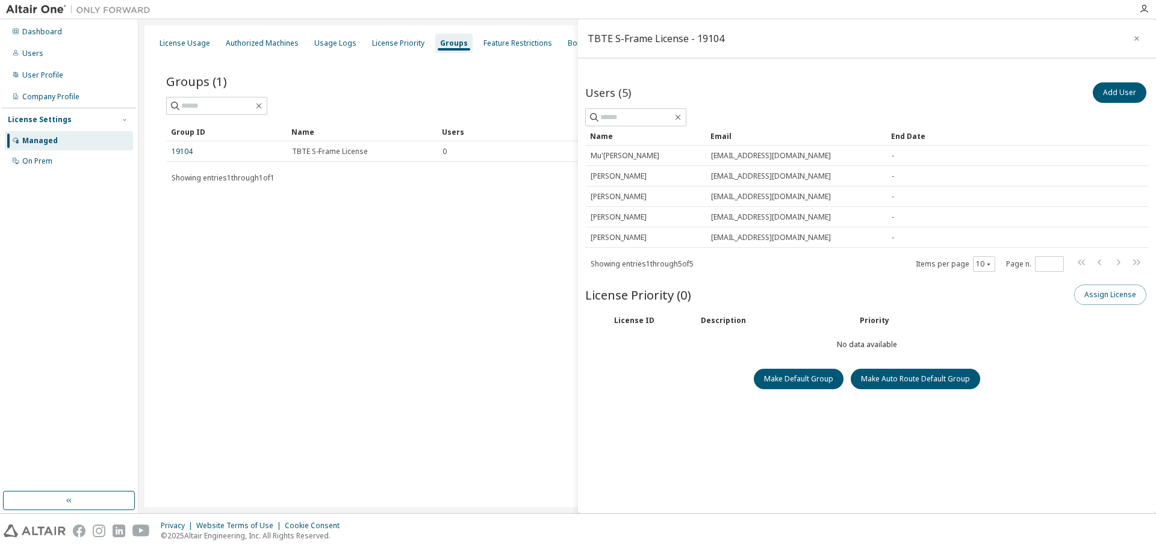
click at [1079, 290] on button "Assign License" at bounding box center [1110, 295] width 72 height 20
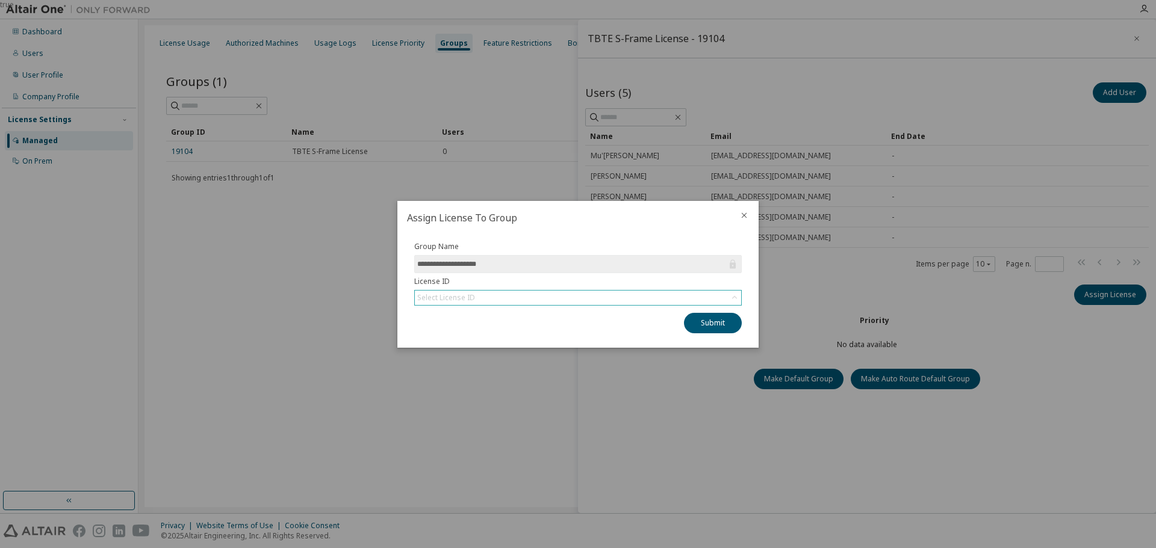
click at [572, 296] on div "Select License ID" at bounding box center [578, 298] width 326 height 14
click at [521, 331] on li "159171 - AU AEC Structural Engineer" at bounding box center [577, 332] width 324 height 16
click at [718, 329] on button "Submit" at bounding box center [713, 323] width 58 height 20
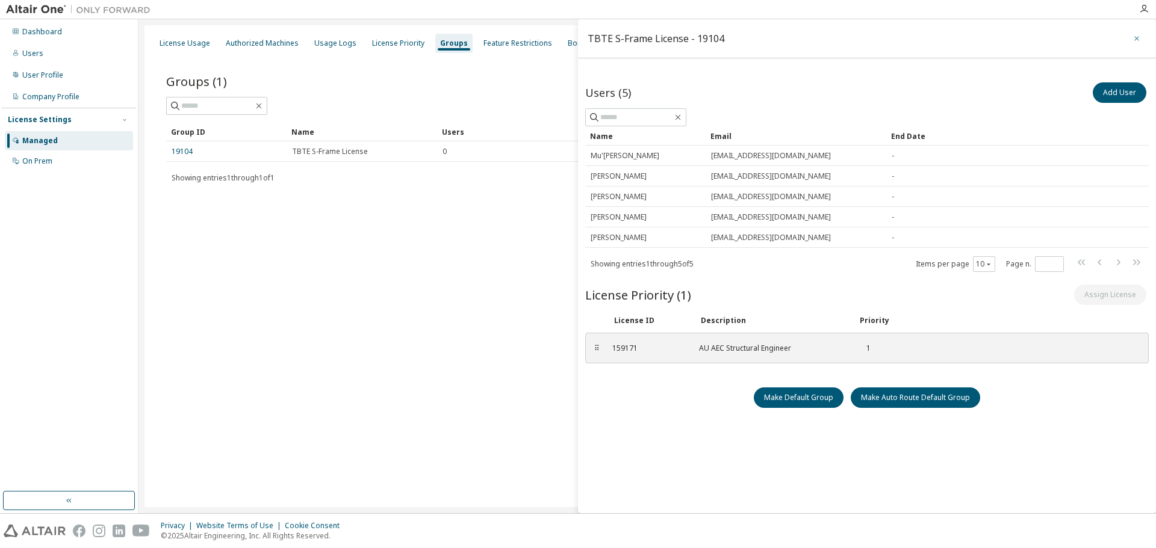
click at [1132, 40] on icon "button" at bounding box center [1136, 39] width 8 height 10
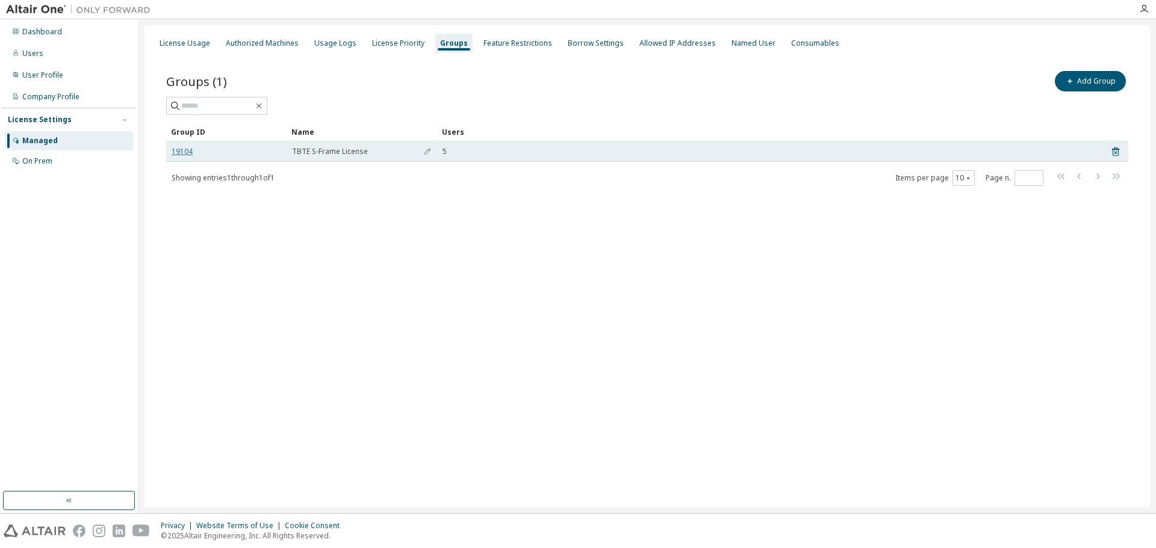
click at [177, 150] on link "19104" at bounding box center [182, 152] width 21 height 10
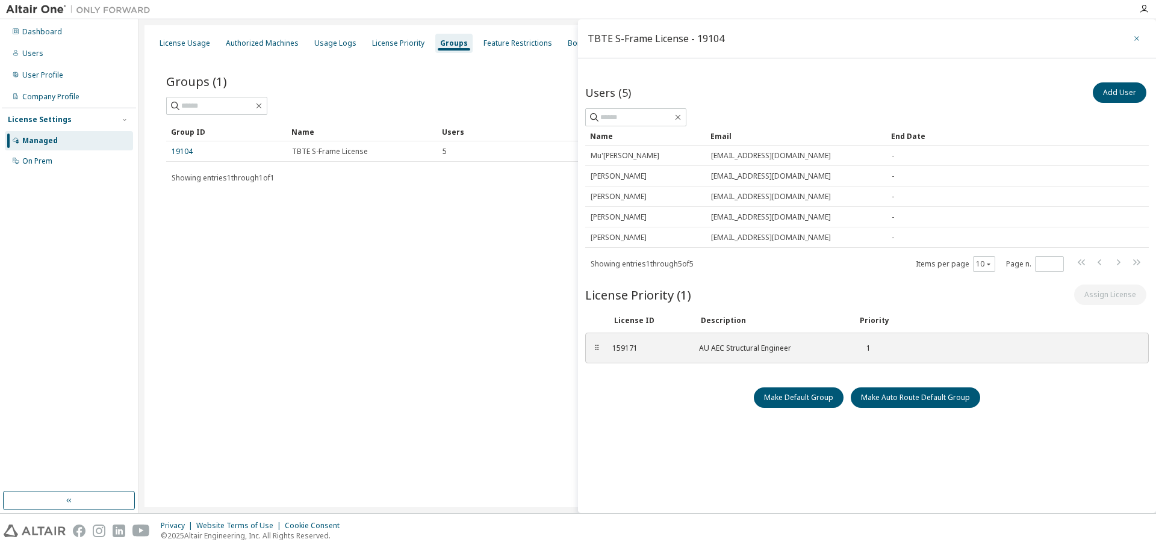
click at [1132, 37] on icon "button" at bounding box center [1136, 39] width 8 height 10
